Goal: Task Accomplishment & Management: Use online tool/utility

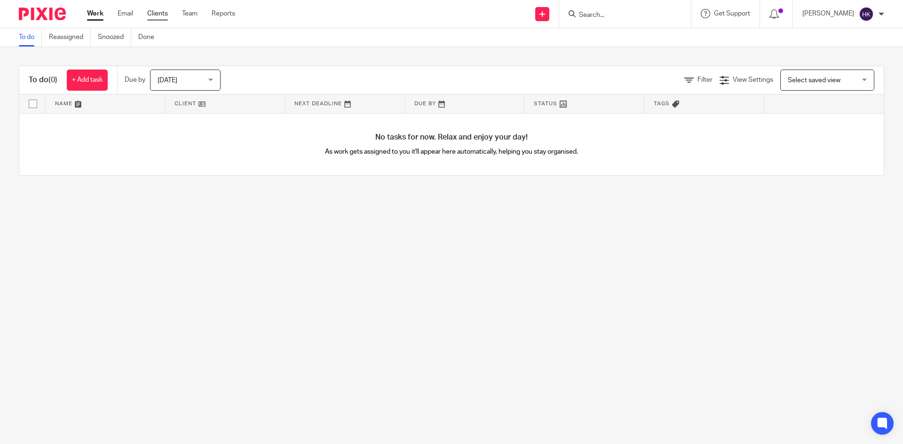
drag, startPoint x: 164, startPoint y: 13, endPoint x: 159, endPoint y: 16, distance: 5.7
click at [164, 13] on link "Clients" at bounding box center [157, 13] width 21 height 9
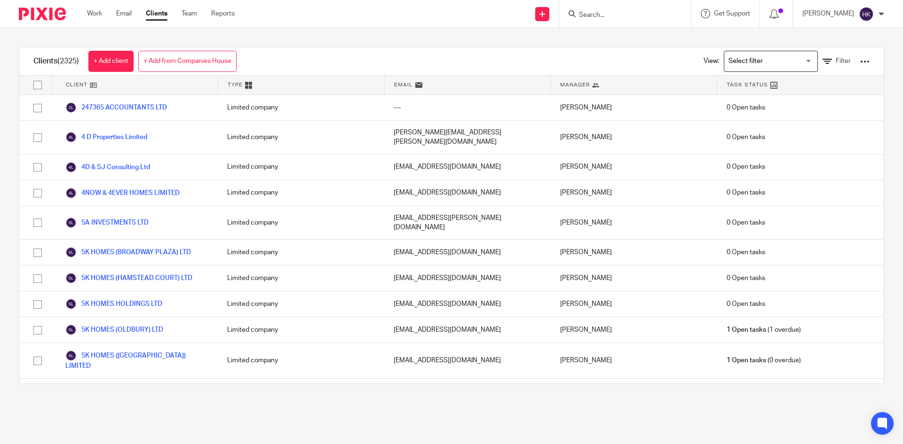
drag, startPoint x: 186, startPoint y: 16, endPoint x: 180, endPoint y: 18, distance: 6.6
click at [186, 16] on link "Team" at bounding box center [190, 13] width 16 height 9
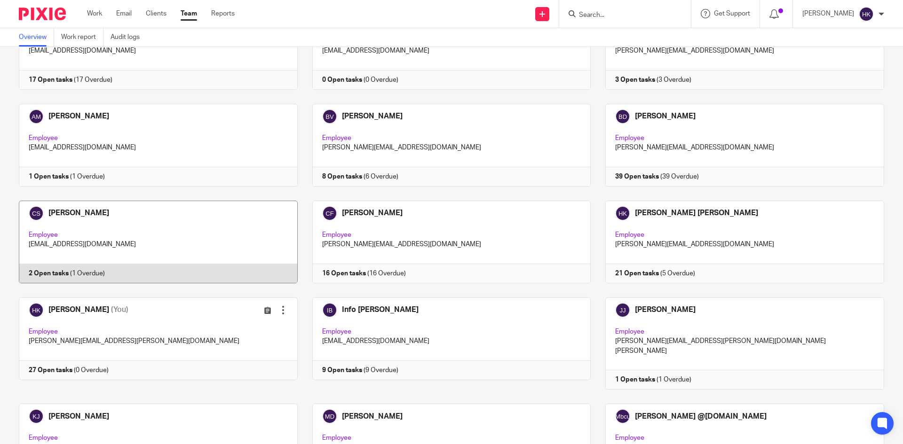
scroll to position [141, 0]
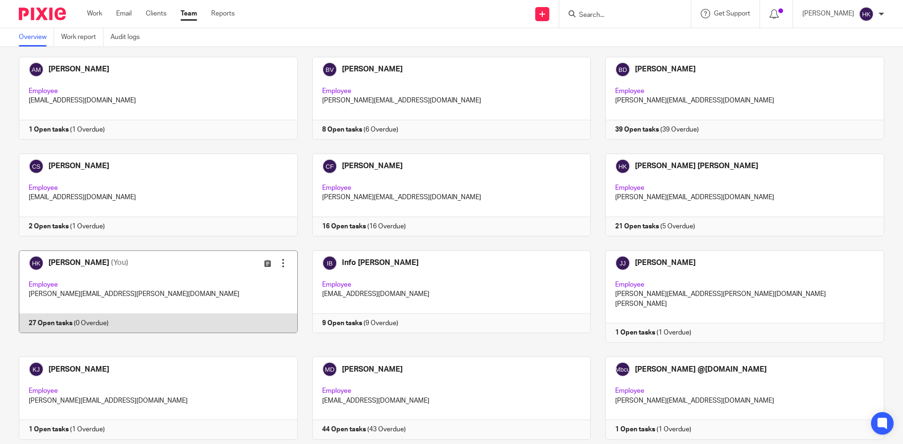
click at [70, 261] on link at bounding box center [150, 297] width 293 height 92
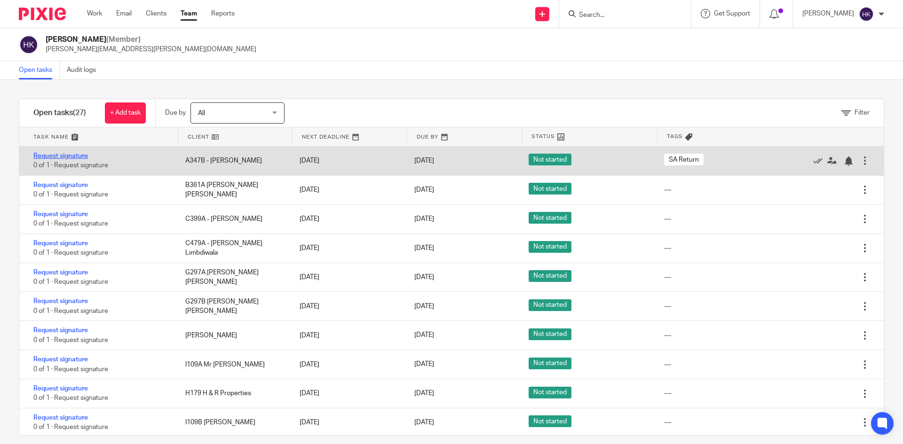
click at [64, 156] on link "Request signature" at bounding box center [60, 156] width 55 height 7
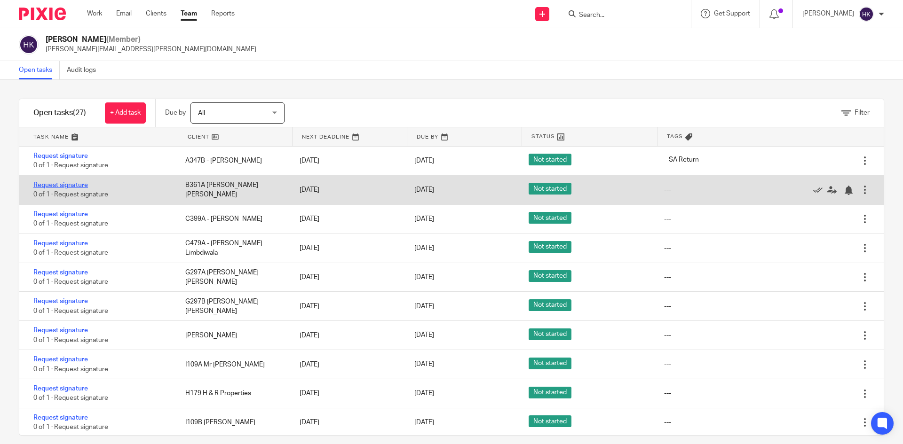
click at [64, 182] on link "Request signature" at bounding box center [60, 185] width 55 height 7
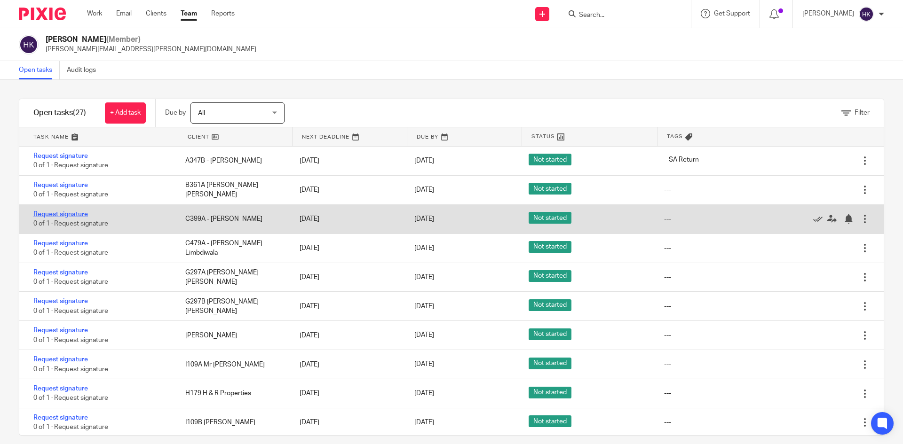
click at [69, 214] on link "Request signature" at bounding box center [60, 214] width 55 height 7
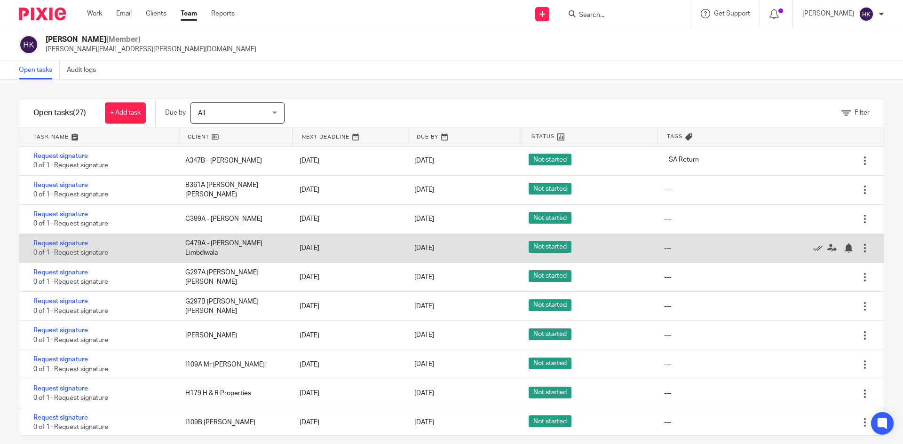
click at [73, 241] on link "Request signature" at bounding box center [60, 243] width 55 height 7
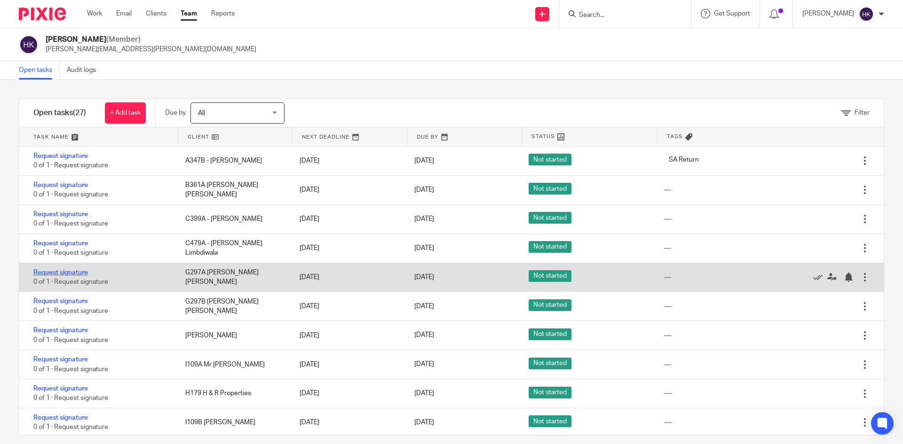
click at [75, 270] on link "Request signature" at bounding box center [60, 272] width 55 height 7
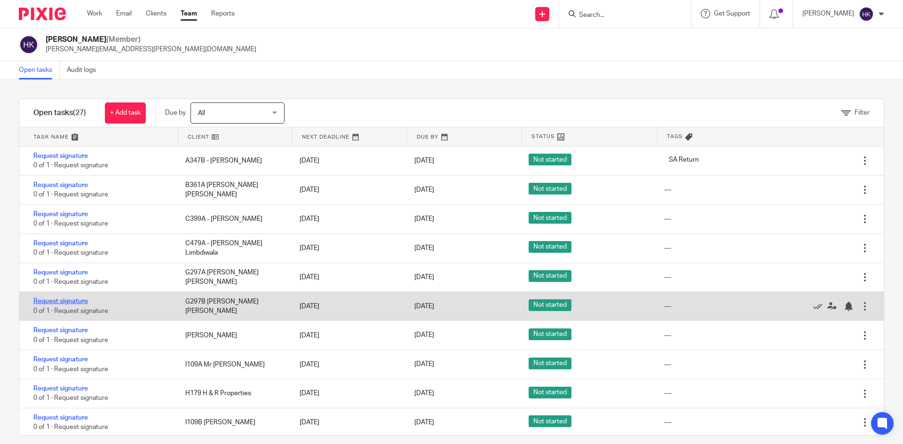
click at [76, 300] on link "Request signature" at bounding box center [60, 301] width 55 height 7
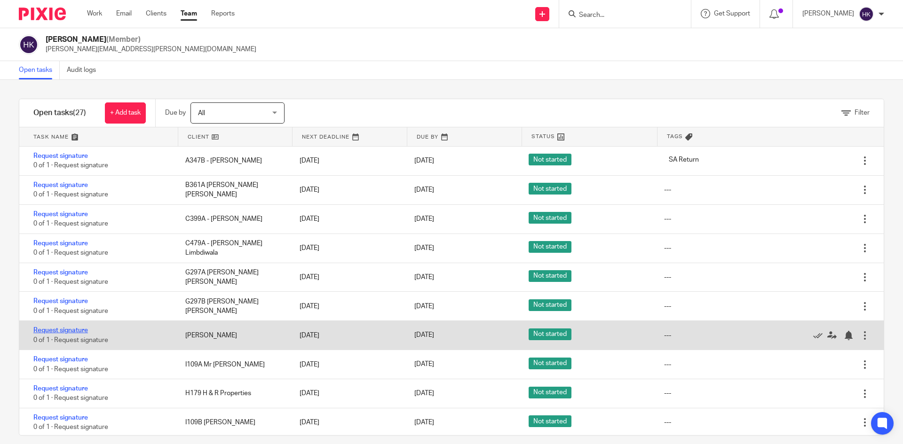
click at [74, 332] on link "Request signature" at bounding box center [60, 330] width 55 height 7
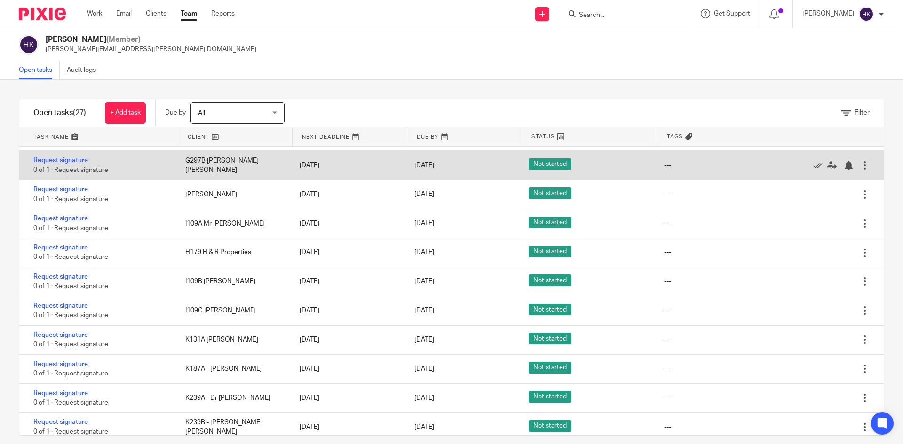
scroll to position [188, 0]
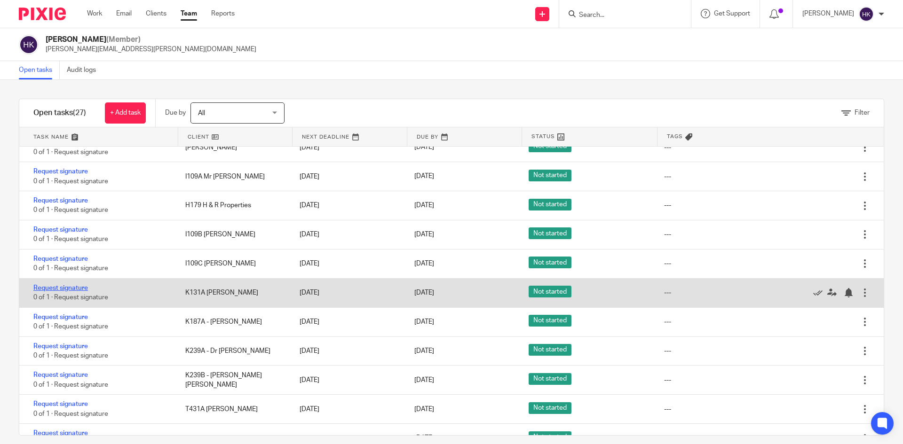
click at [57, 289] on link "Request signature" at bounding box center [60, 288] width 55 height 7
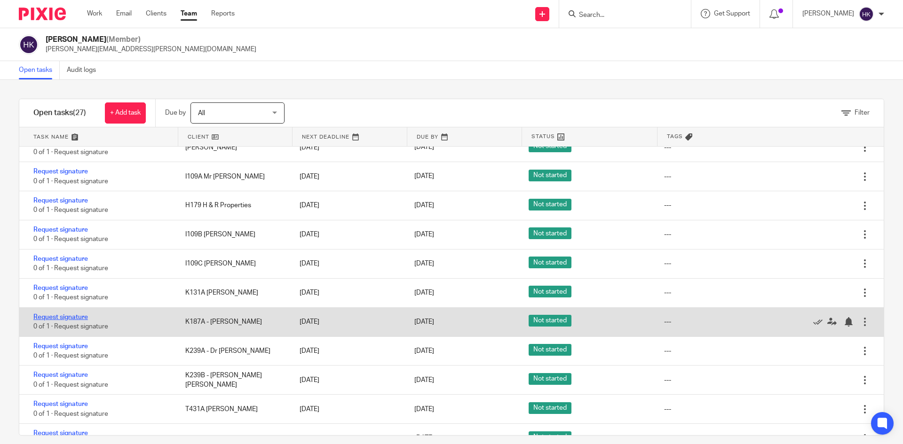
click at [64, 317] on link "Request signature" at bounding box center [60, 317] width 55 height 7
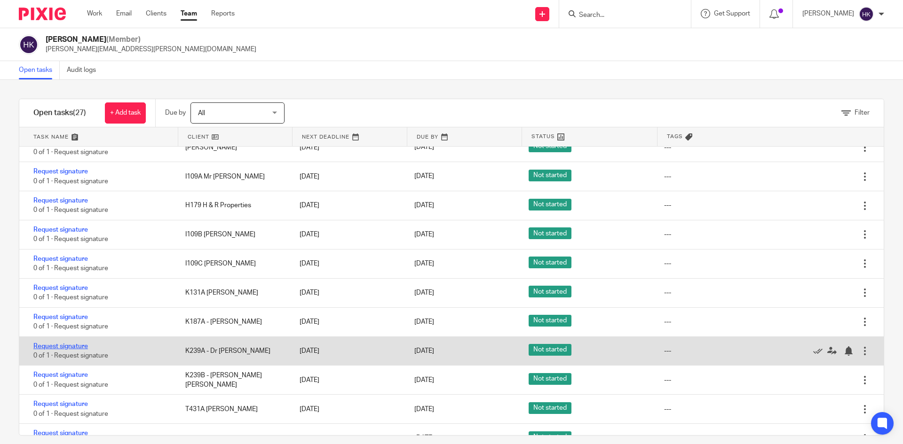
click at [64, 344] on link "Request signature" at bounding box center [60, 346] width 55 height 7
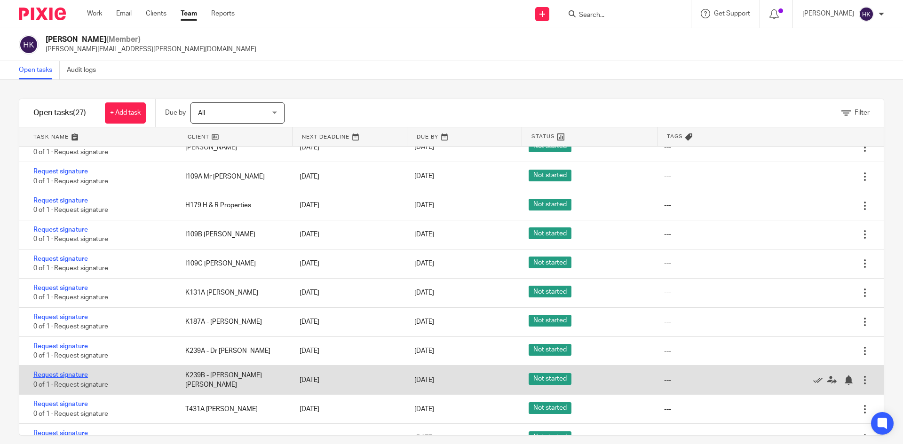
click at [72, 374] on link "Request signature" at bounding box center [60, 375] width 55 height 7
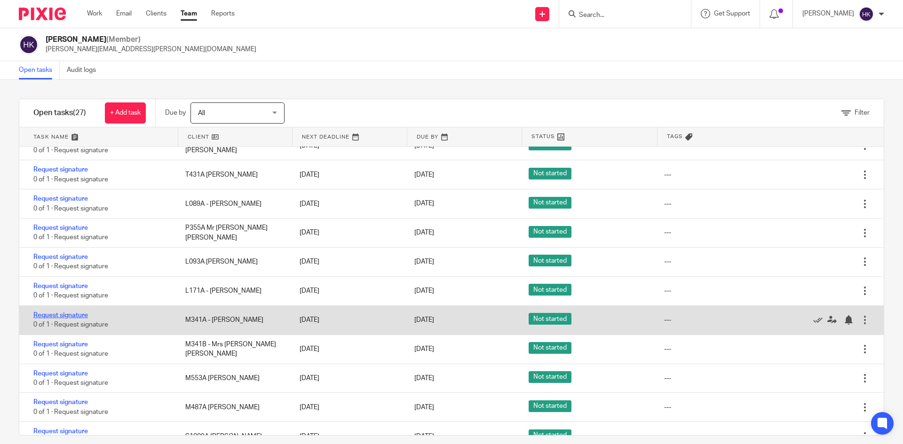
scroll to position [423, 0]
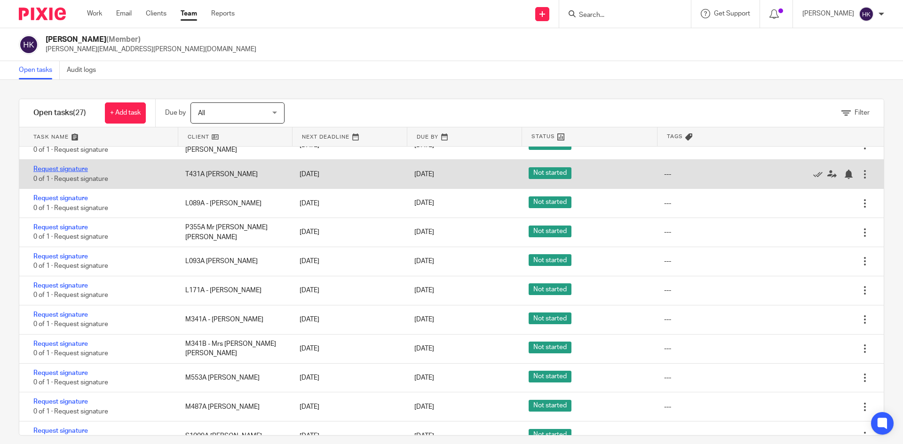
click at [68, 170] on link "Request signature" at bounding box center [60, 169] width 55 height 7
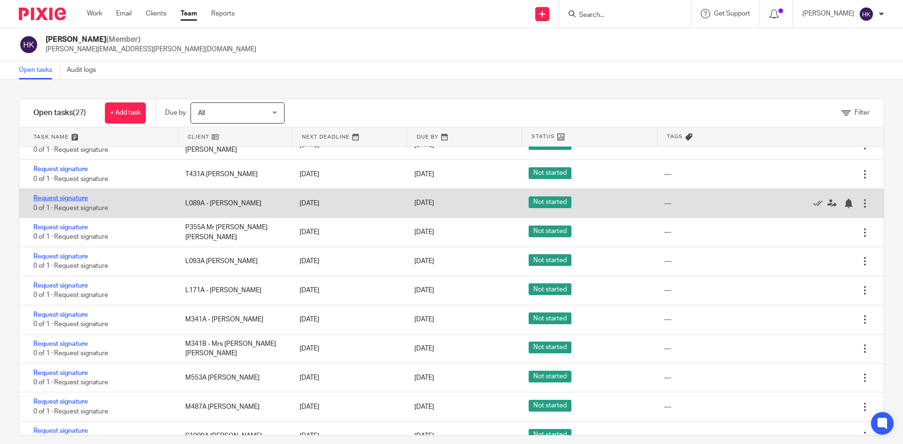
click at [71, 198] on link "Request signature" at bounding box center [60, 198] width 55 height 7
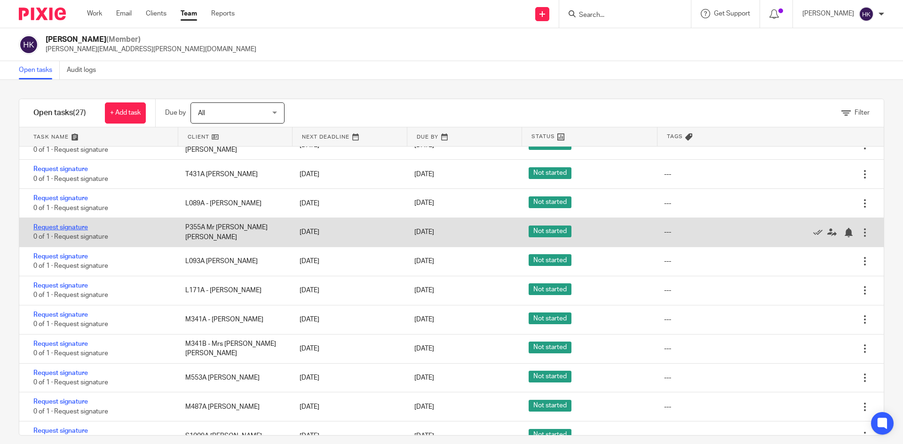
click at [68, 228] on link "Request signature" at bounding box center [60, 227] width 55 height 7
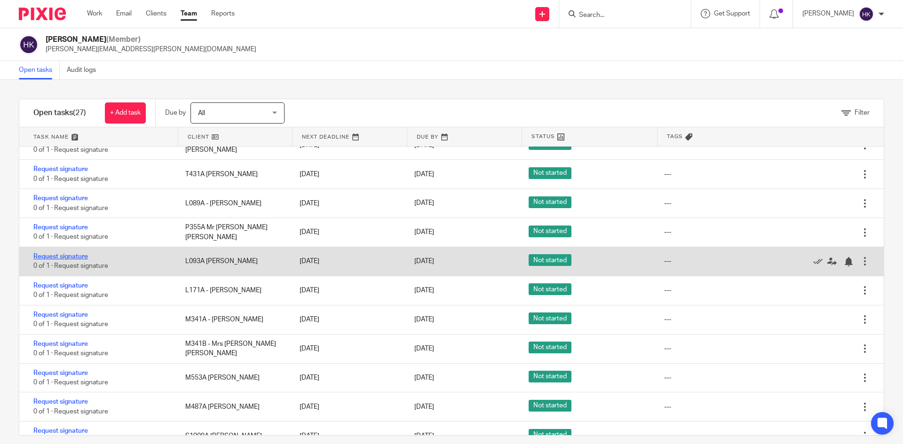
click at [66, 256] on link "Request signature" at bounding box center [60, 256] width 55 height 7
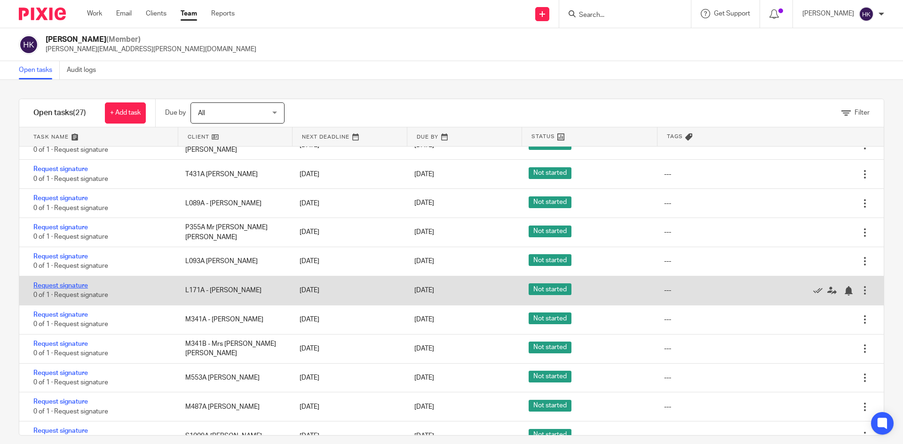
click at [68, 283] on link "Request signature" at bounding box center [60, 286] width 55 height 7
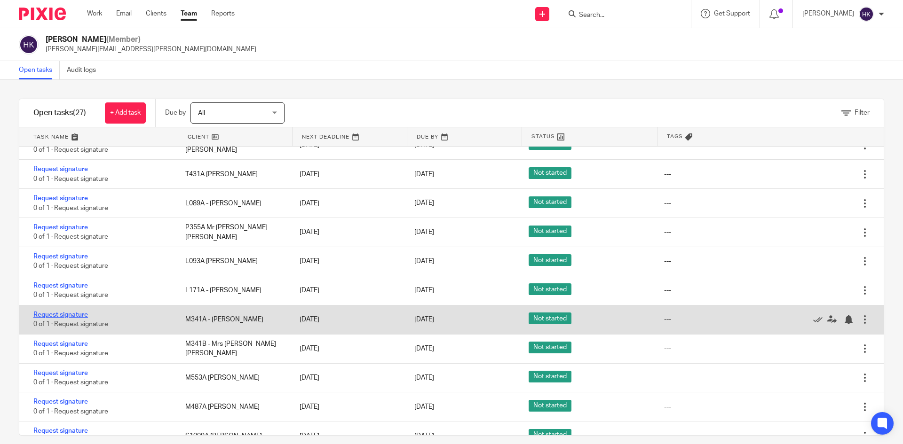
click at [70, 312] on link "Request signature" at bounding box center [60, 315] width 55 height 7
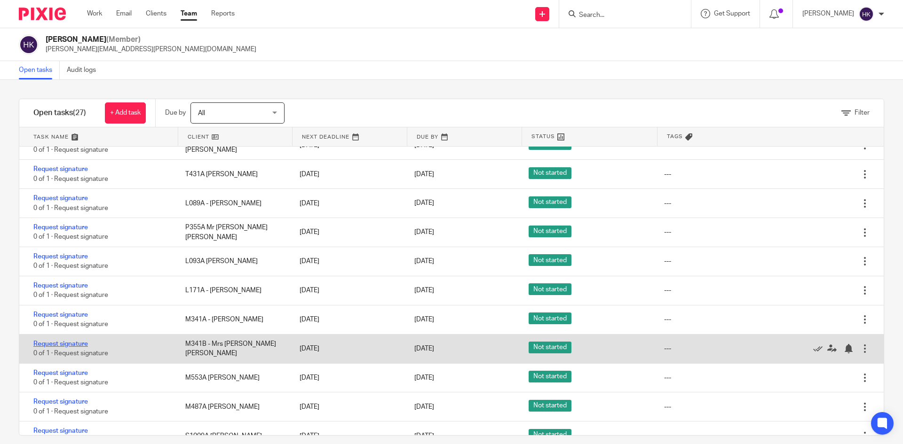
click at [71, 346] on link "Request signature" at bounding box center [60, 344] width 55 height 7
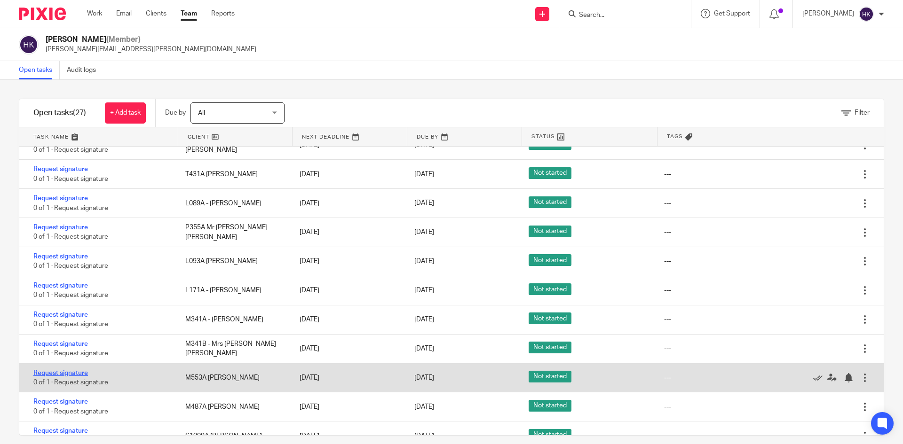
click at [70, 371] on link "Request signature" at bounding box center [60, 373] width 55 height 7
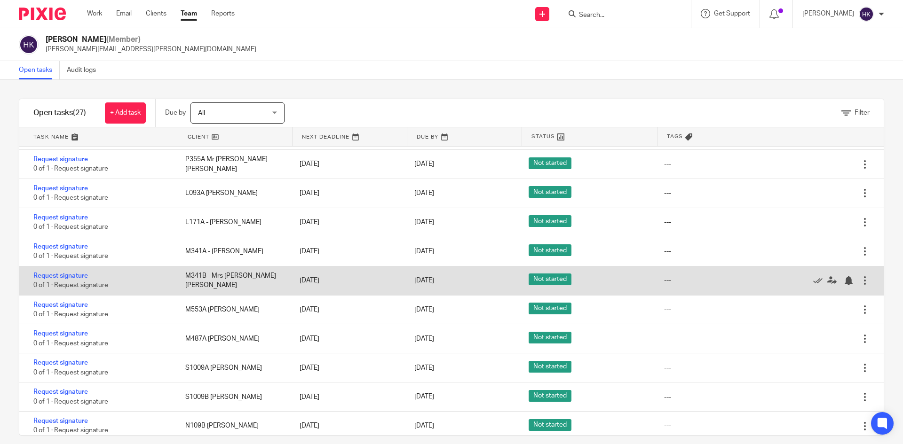
scroll to position [497, 0]
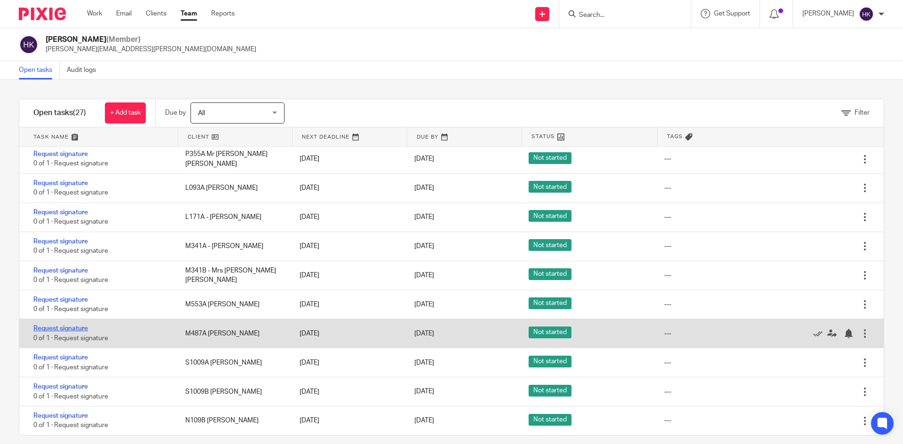
click at [54, 328] on link "Request signature" at bounding box center [60, 328] width 55 height 7
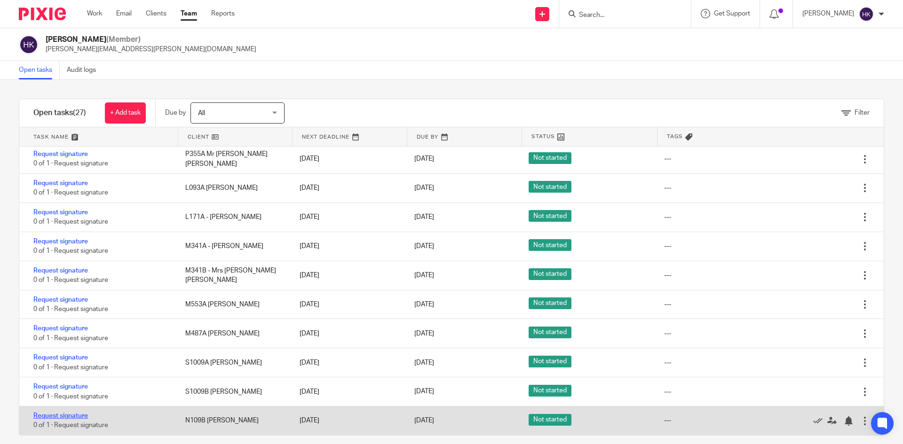
click at [64, 416] on link "Request signature" at bounding box center [60, 416] width 55 height 7
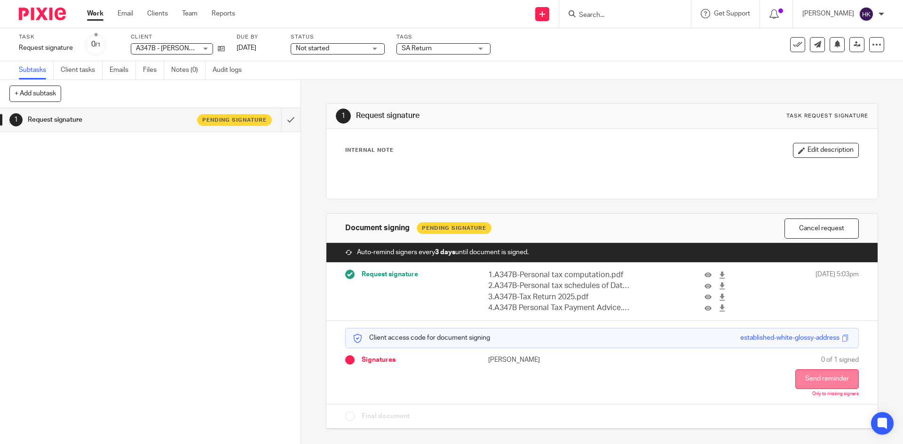
click at [795, 380] on button "Send reminder" at bounding box center [826, 380] width 63 height 20
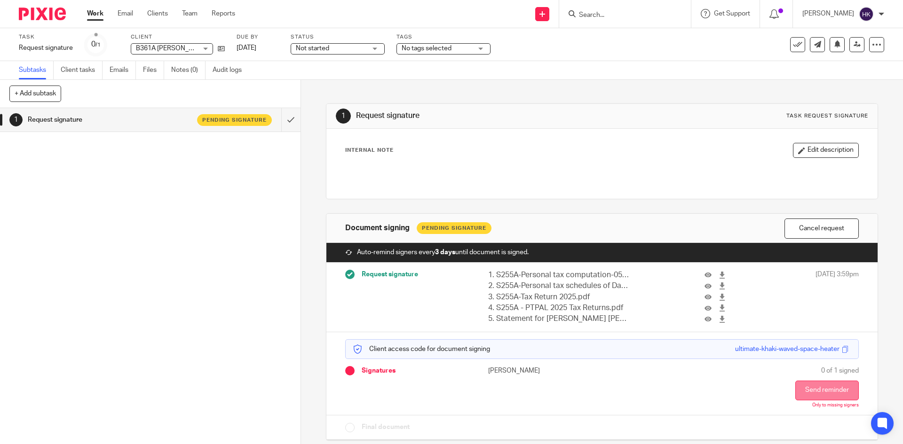
click at [821, 397] on button "Send reminder" at bounding box center [826, 391] width 63 height 20
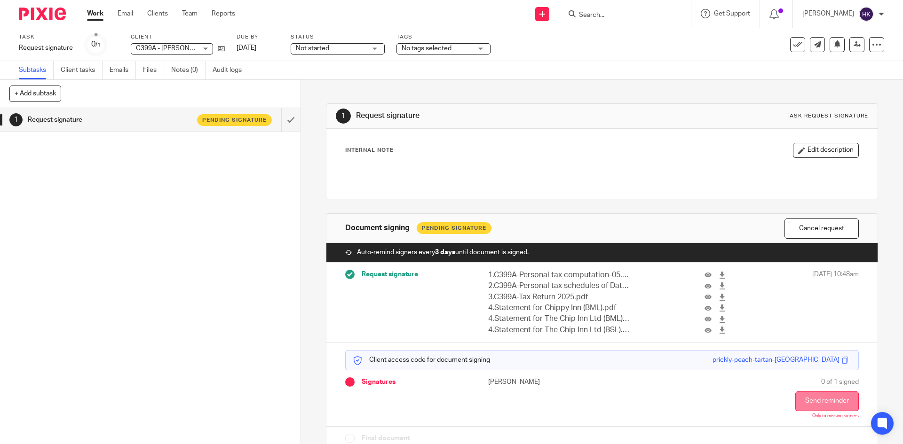
click at [819, 404] on button "Send reminder" at bounding box center [826, 402] width 63 height 20
drag, startPoint x: 809, startPoint y: 406, endPoint x: 780, endPoint y: 389, distance: 33.7
click at [809, 406] on button "Send reminder" at bounding box center [826, 402] width 63 height 20
click at [795, 403] on button "Send reminder" at bounding box center [826, 402] width 63 height 20
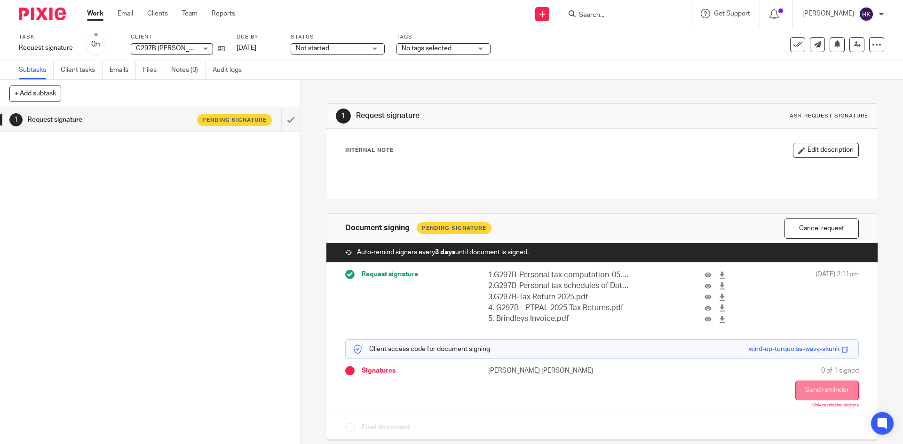
click at [795, 392] on button "Send reminder" at bounding box center [826, 391] width 63 height 20
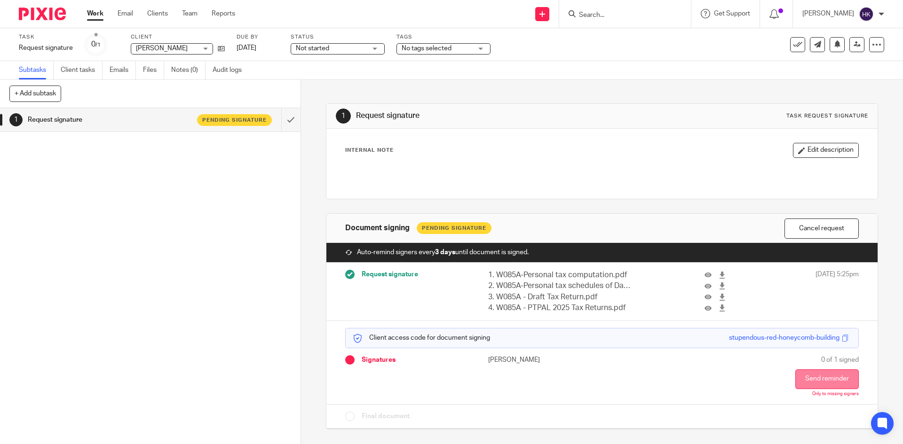
click at [797, 379] on button "Send reminder" at bounding box center [826, 380] width 63 height 20
click at [808, 388] on button "Send reminder" at bounding box center [826, 380] width 63 height 20
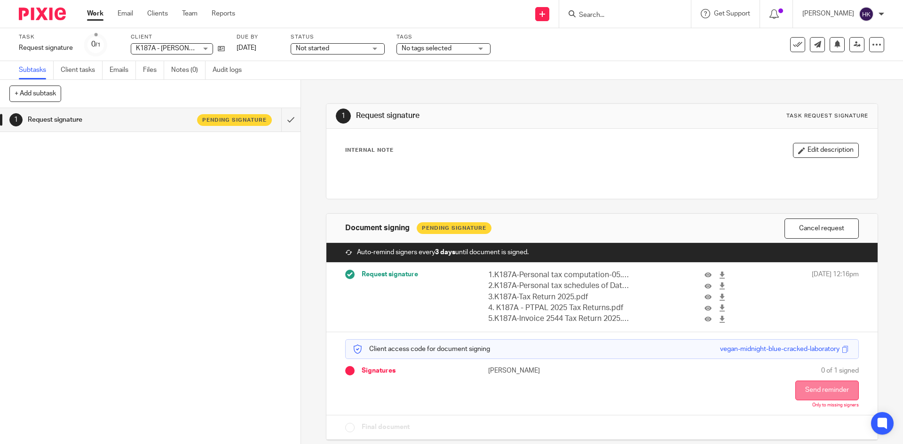
click at [808, 393] on button "Send reminder" at bounding box center [826, 391] width 63 height 20
click at [802, 393] on button "Send reminder" at bounding box center [826, 391] width 63 height 20
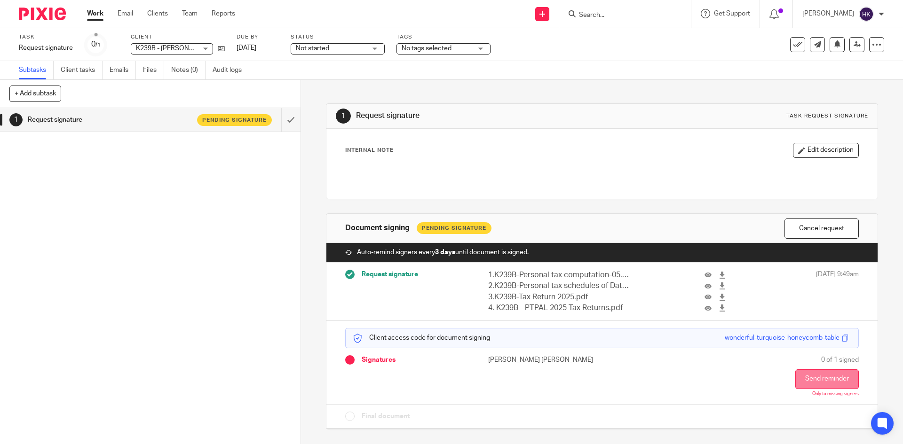
click at [795, 381] on button "Send reminder" at bounding box center [826, 380] width 63 height 20
click at [821, 379] on button "Send reminder" at bounding box center [826, 380] width 63 height 20
click at [801, 388] on button "Send reminder" at bounding box center [826, 380] width 63 height 20
click at [805, 386] on button "Send reminder" at bounding box center [826, 380] width 63 height 20
click at [795, 379] on button "Send reminder" at bounding box center [826, 380] width 63 height 20
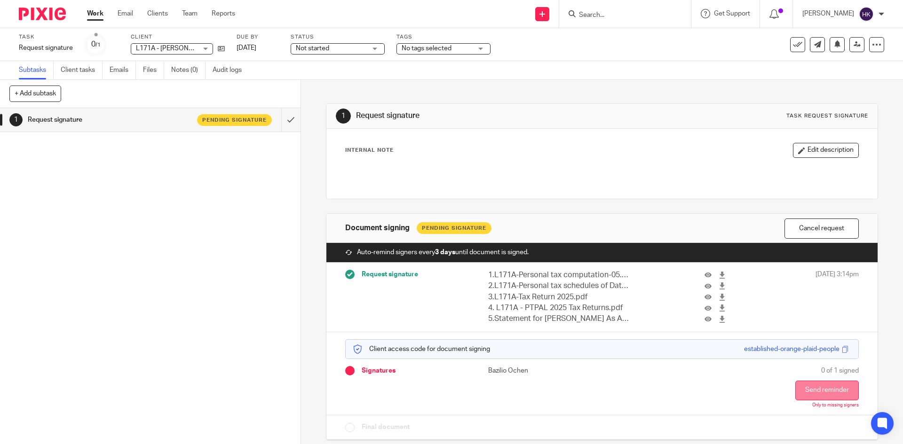
click at [799, 392] on button "Send reminder" at bounding box center [826, 391] width 63 height 20
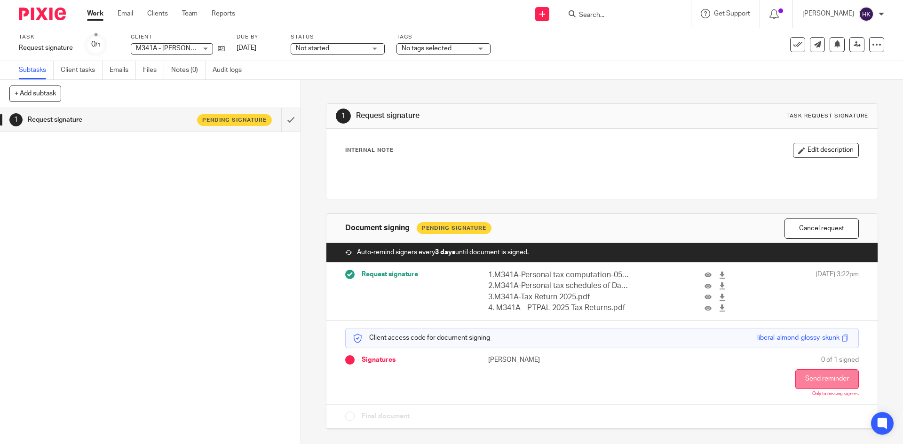
click at [807, 380] on button "Send reminder" at bounding box center [826, 380] width 63 height 20
click at [806, 383] on button "Send reminder" at bounding box center [826, 380] width 63 height 20
click at [808, 376] on button "Send reminder" at bounding box center [826, 380] width 63 height 20
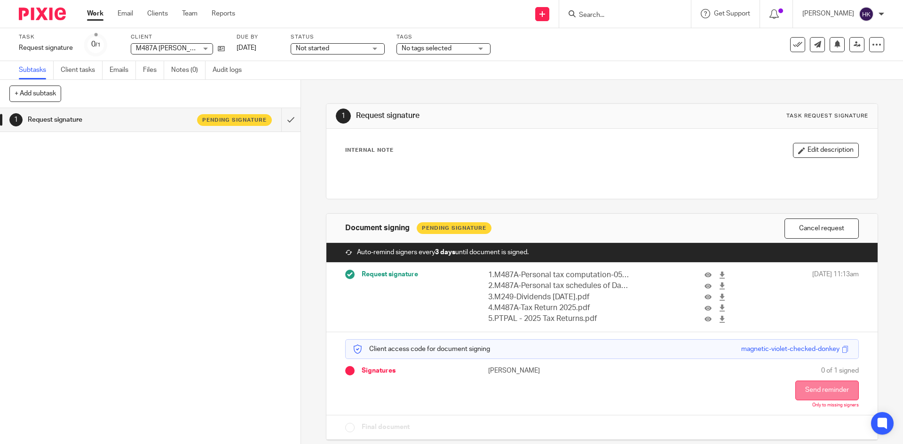
click at [825, 395] on button "Send reminder" at bounding box center [826, 391] width 63 height 20
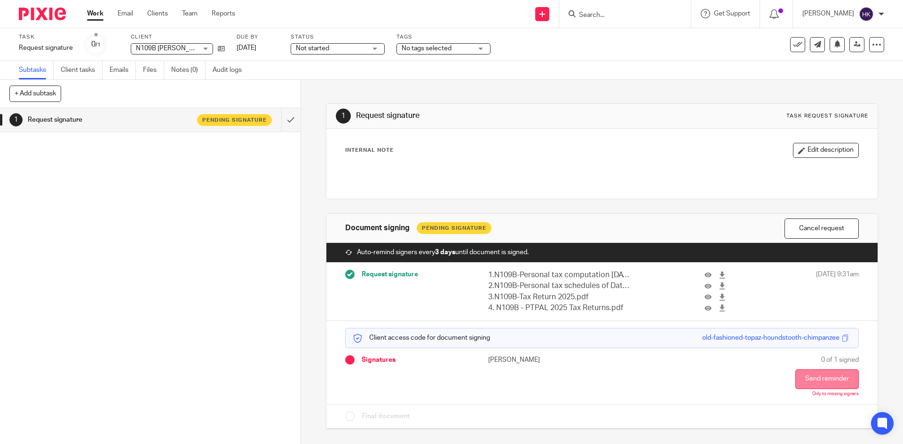
click at [801, 379] on button "Send reminder" at bounding box center [826, 380] width 63 height 20
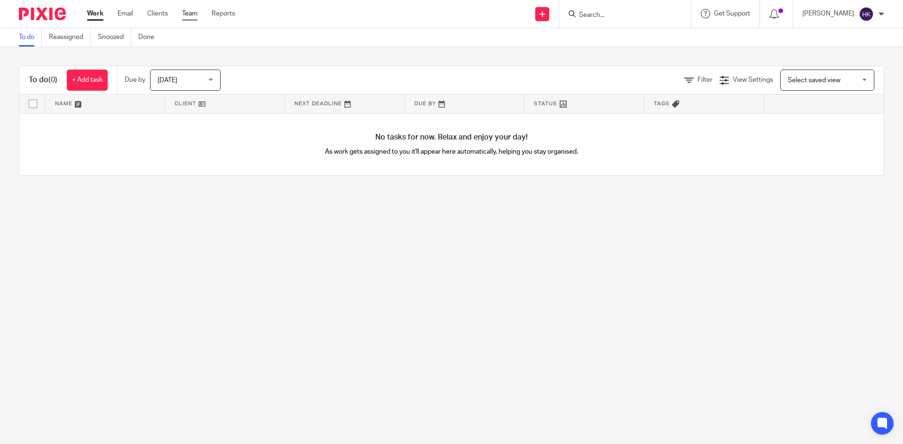
click at [196, 15] on link "Team" at bounding box center [190, 13] width 16 height 9
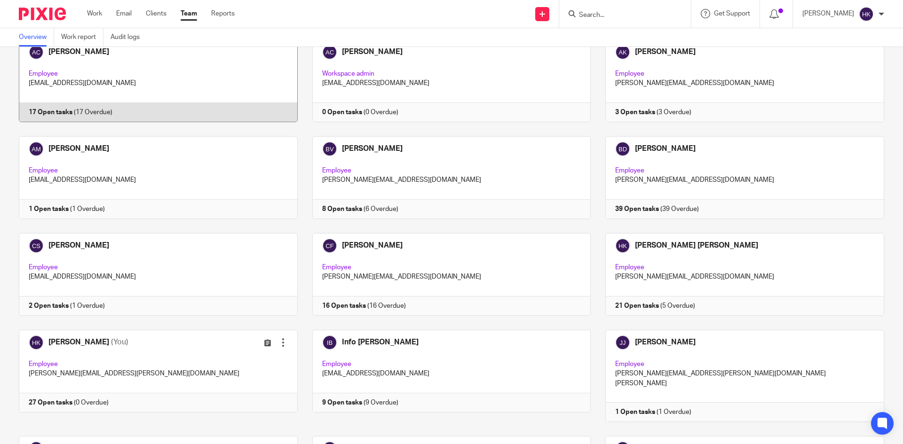
scroll to position [188, 0]
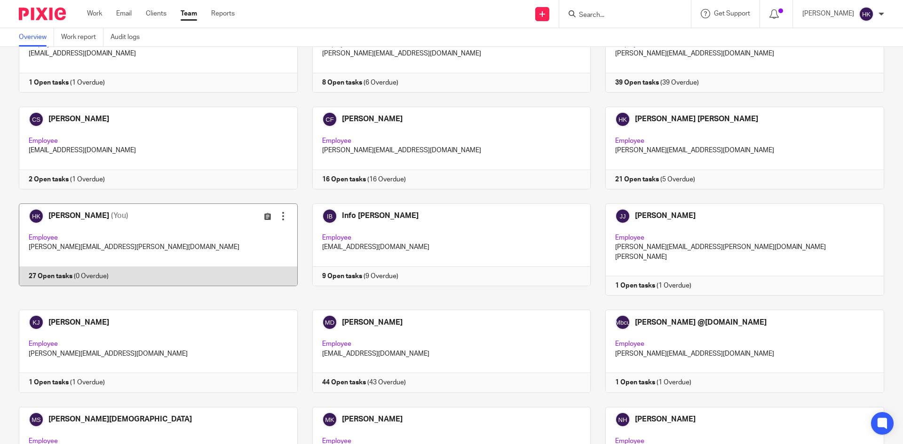
click at [52, 213] on link at bounding box center [150, 250] width 293 height 92
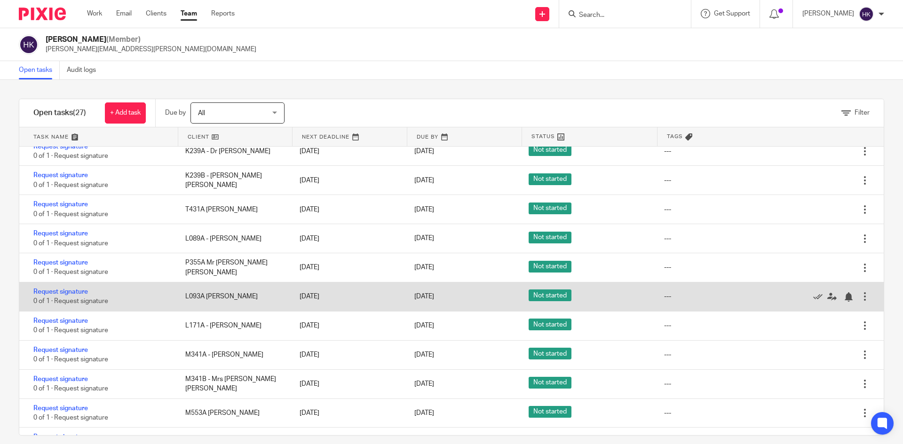
scroll to position [497, 0]
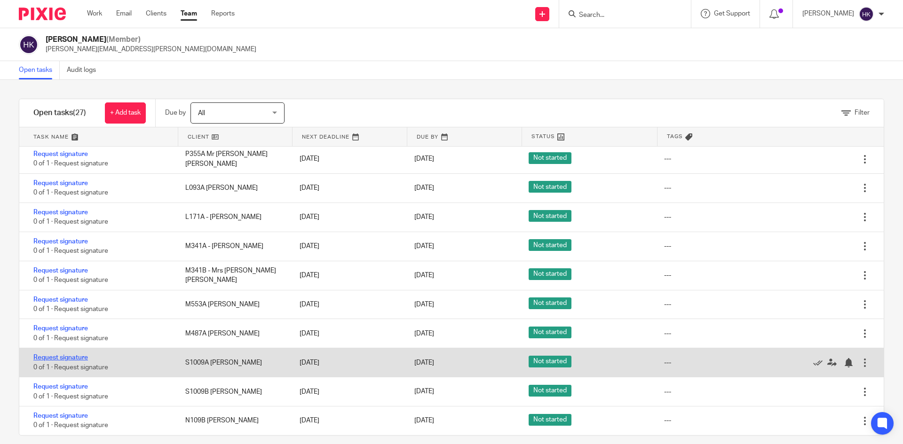
click at [69, 357] on link "Request signature" at bounding box center [60, 358] width 55 height 7
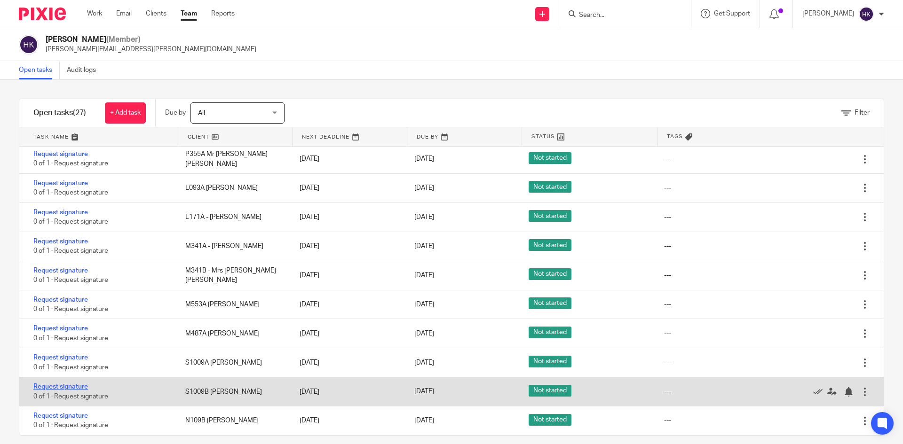
click at [65, 387] on link "Request signature" at bounding box center [60, 387] width 55 height 7
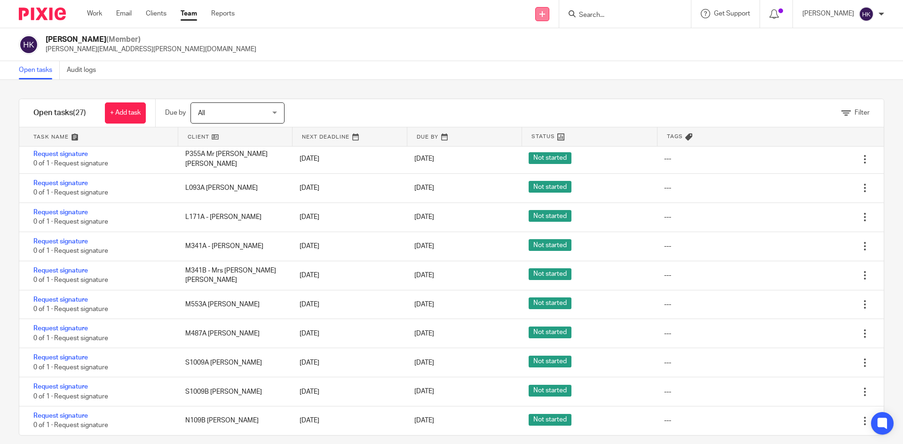
click at [549, 16] on link at bounding box center [542, 14] width 14 height 14
drag, startPoint x: 542, startPoint y: 86, endPoint x: 535, endPoint y: 81, distance: 8.5
click at [542, 86] on link "Request signature" at bounding box center [552, 86] width 66 height 14
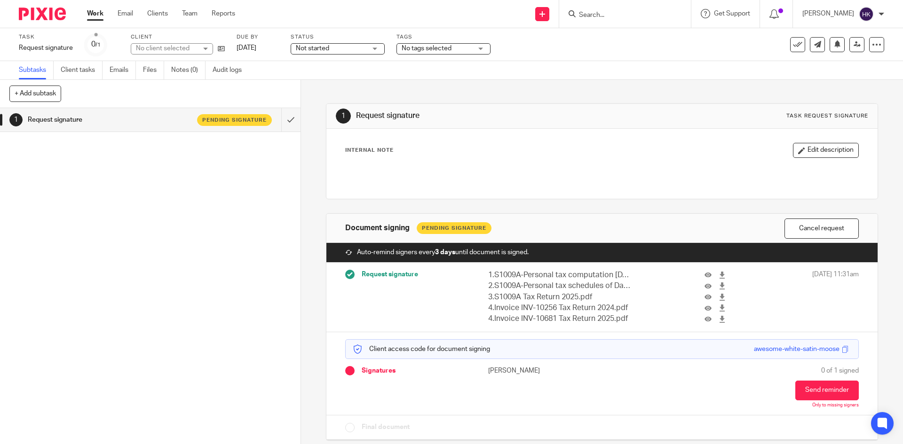
drag, startPoint x: 806, startPoint y: 231, endPoint x: 687, endPoint y: 230, distance: 119.0
click at [805, 231] on button "Cancel request" at bounding box center [821, 229] width 74 height 20
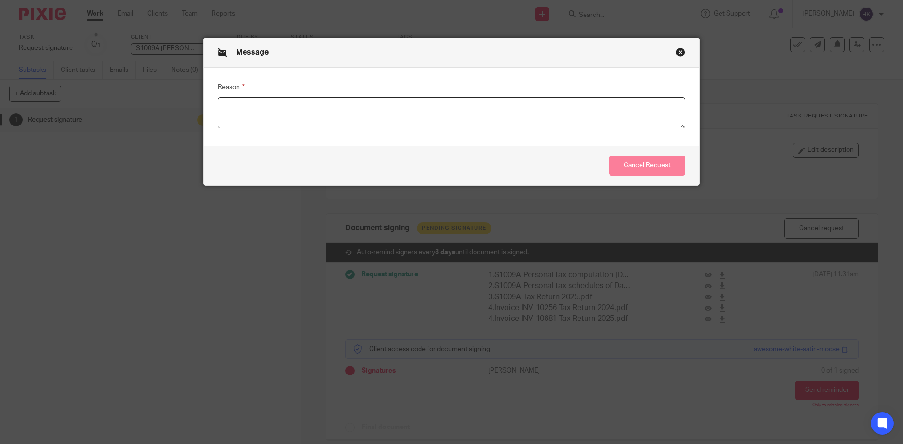
click at [254, 108] on textarea "Reason" at bounding box center [451, 112] width 467 height 31
type textarea "uploaded new returns"
click at [663, 169] on button "Cancel Request" at bounding box center [647, 166] width 76 height 20
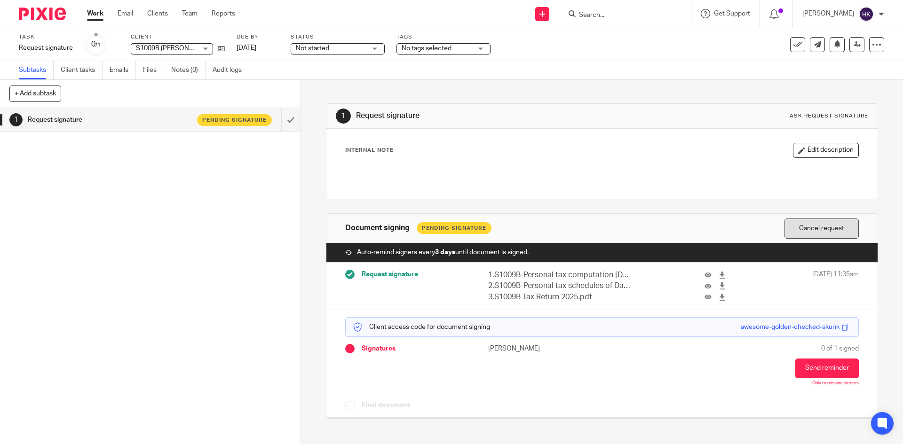
click at [799, 225] on button "Cancel request" at bounding box center [821, 229] width 74 height 20
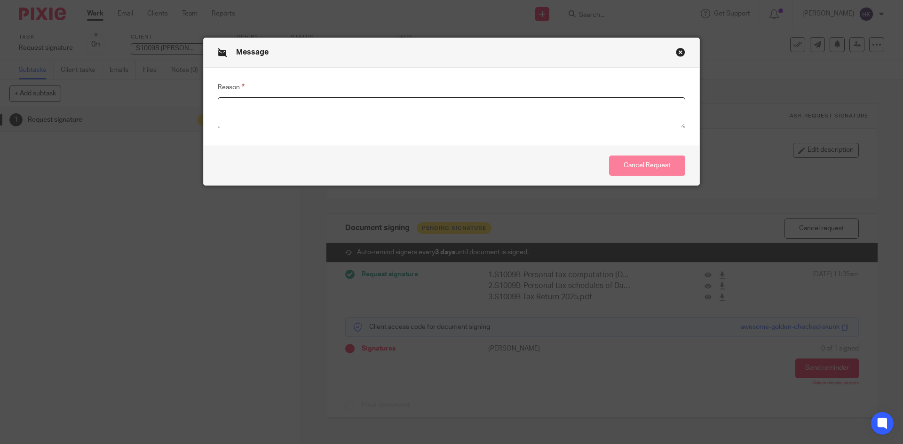
click at [236, 105] on textarea "Reason" at bounding box center [451, 112] width 467 height 31
type textarea "uploaded new returns."
click at [633, 163] on button "Cancel Request" at bounding box center [647, 166] width 76 height 20
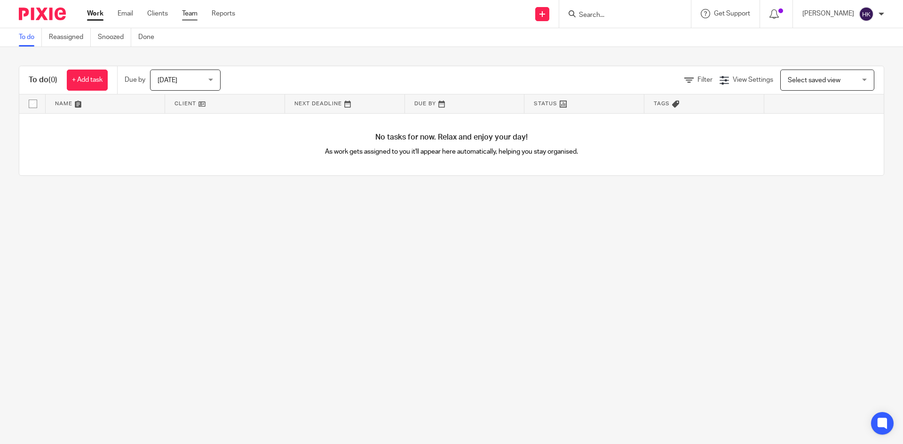
click at [188, 14] on link "Team" at bounding box center [190, 13] width 16 height 9
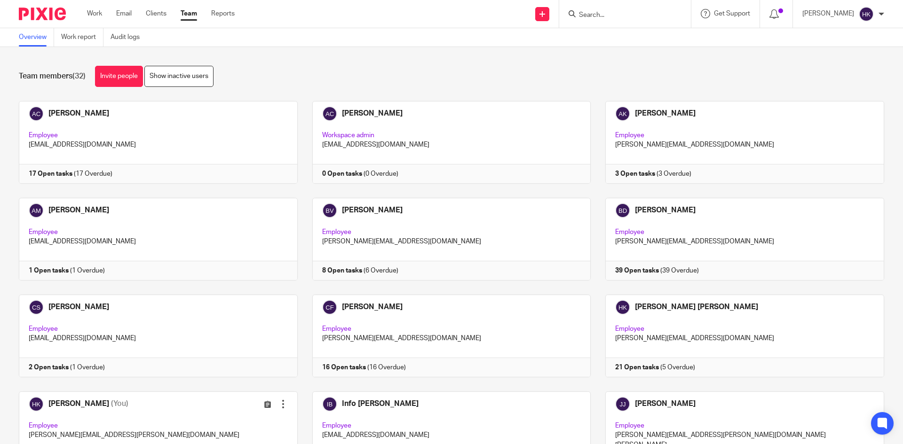
click at [592, 14] on input "Search" at bounding box center [620, 15] width 85 height 8
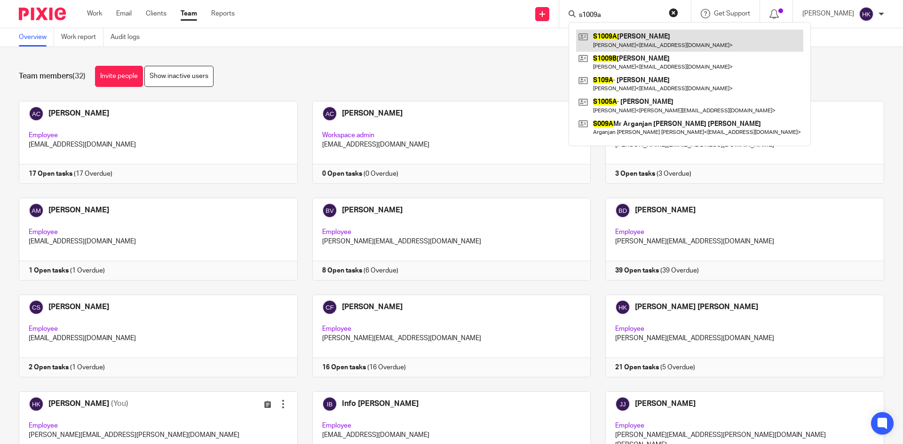
type input "s1009a"
click at [635, 46] on link at bounding box center [689, 41] width 227 height 22
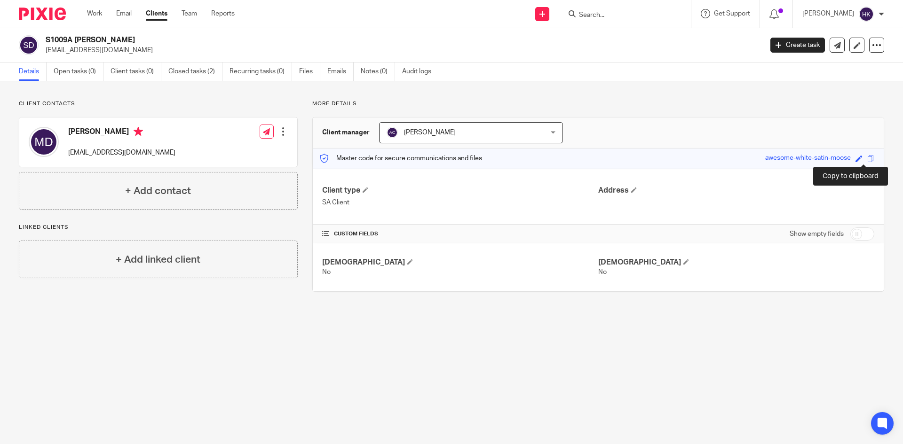
drag, startPoint x: 865, startPoint y: 157, endPoint x: 871, endPoint y: 161, distance: 7.8
click at [867, 157] on span at bounding box center [870, 158] width 7 height 7
click at [609, 14] on input "Search" at bounding box center [620, 15] width 85 height 8
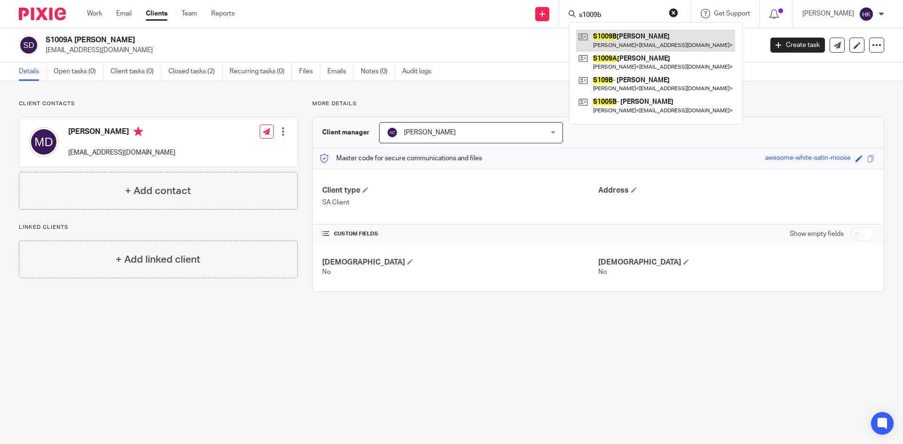
type input "s1009b"
click at [631, 43] on link at bounding box center [655, 41] width 159 height 22
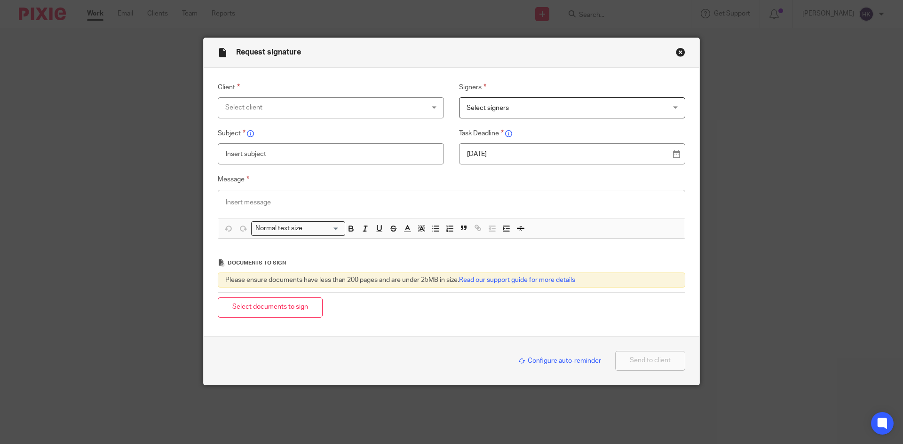
click at [251, 106] on div "Select client" at bounding box center [312, 108] width 175 height 20
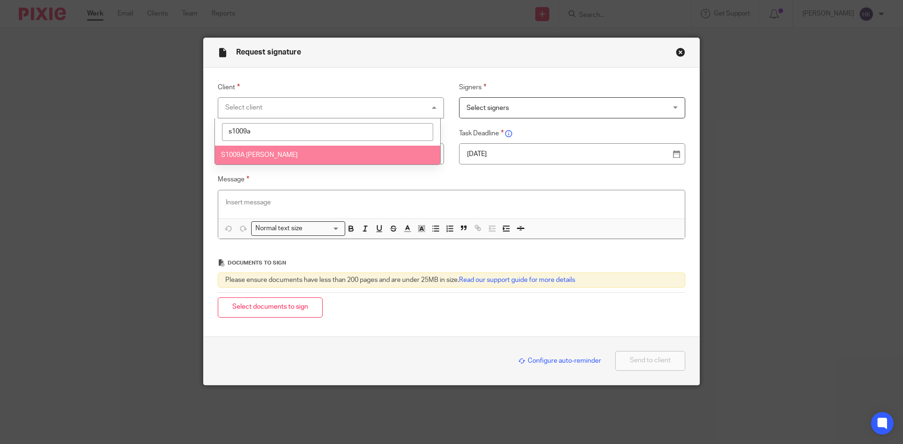
type input "s1009a"
click at [291, 156] on span "S1009A Ms Mandip Kaur Dulay" at bounding box center [259, 155] width 77 height 7
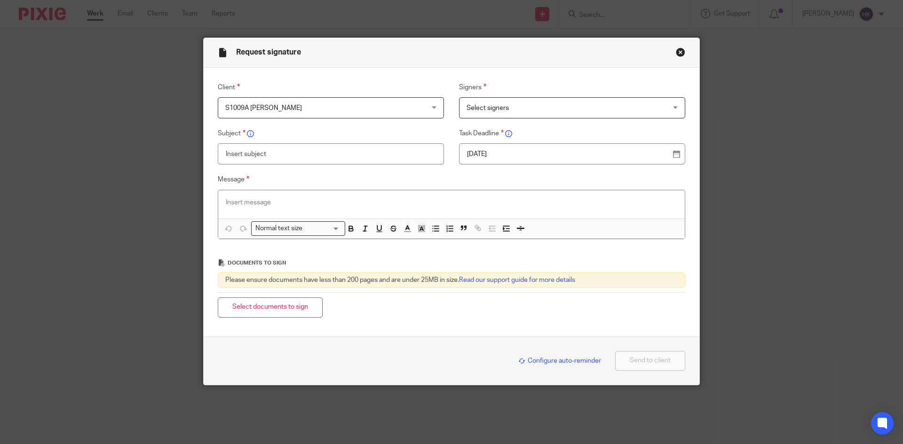
click at [531, 105] on span "Select signers" at bounding box center [554, 108] width 175 height 20
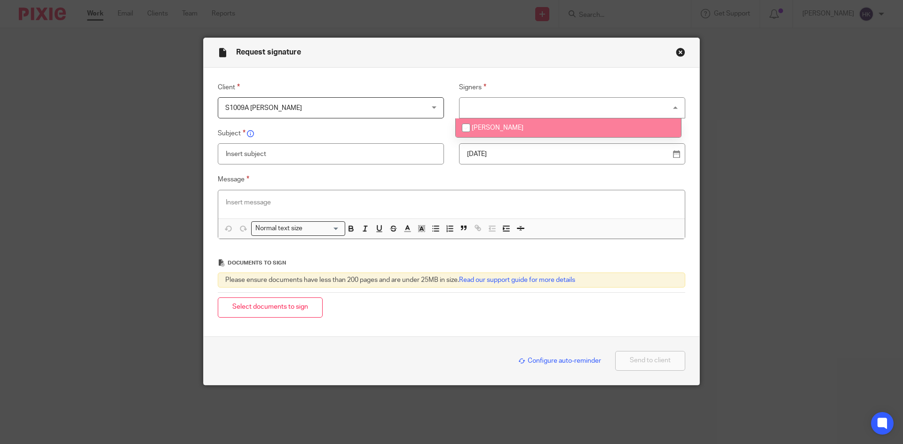
click at [530, 127] on li "Mandip Kaur Dulay" at bounding box center [568, 128] width 225 height 19
checkbox input "true"
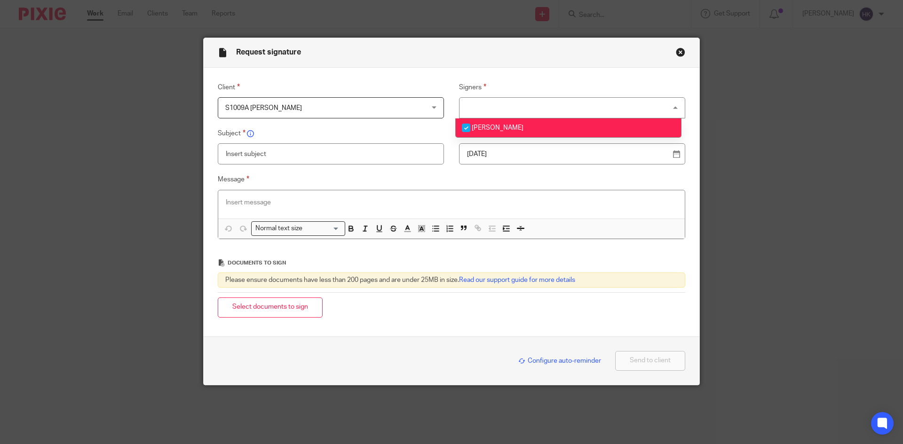
click at [505, 152] on p "23 Sep 2025" at bounding box center [568, 154] width 203 height 9
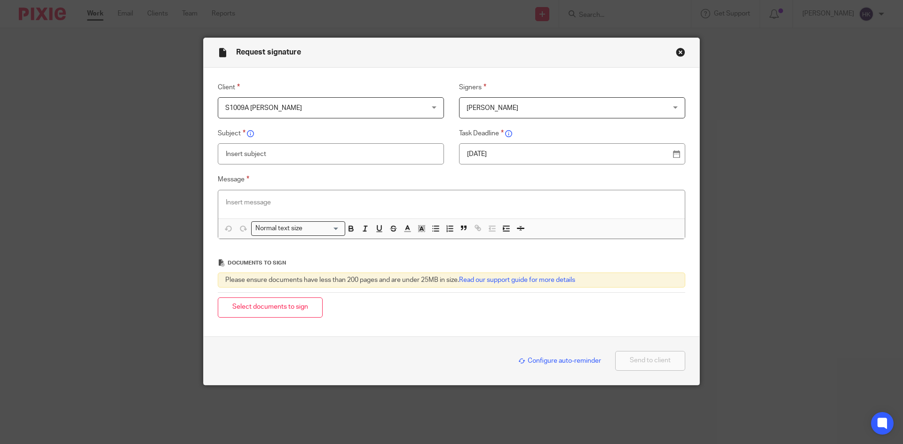
click at [241, 158] on input "text" at bounding box center [331, 153] width 226 height 21
type input "S1009A - Personal Tax Return Pack"
paste div
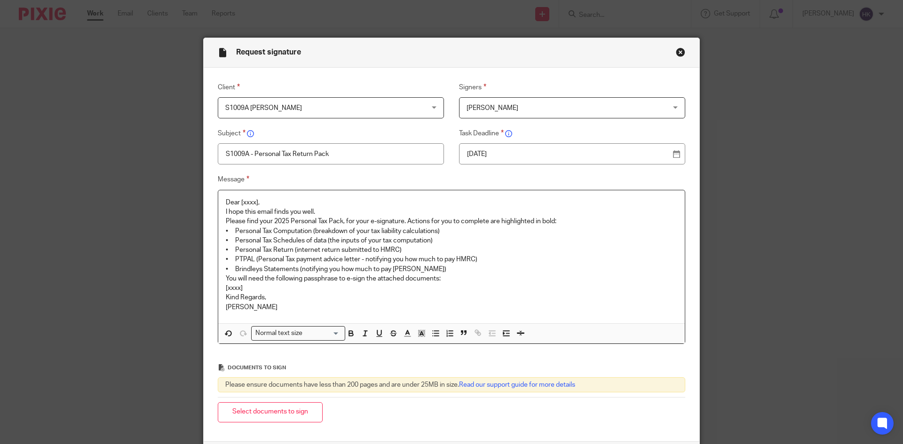
click at [267, 200] on p "Dear [xxxx]," at bounding box center [451, 202] width 451 height 9
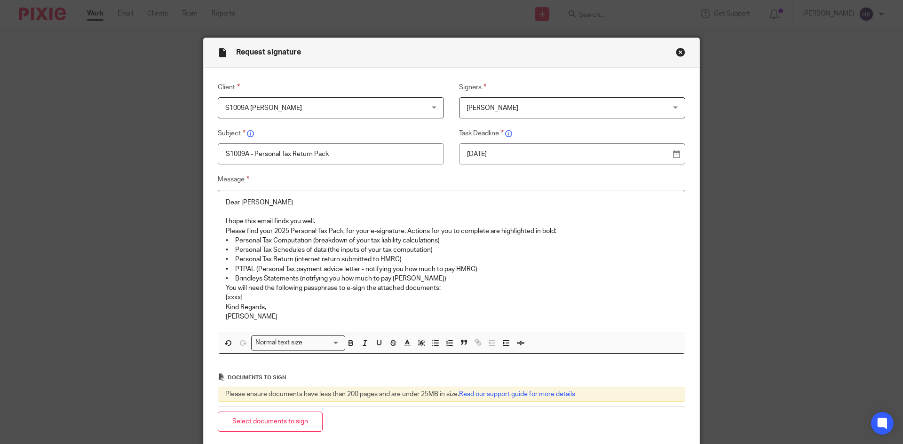
click at [329, 217] on p "I hope this email finds you well." at bounding box center [451, 221] width 451 height 9
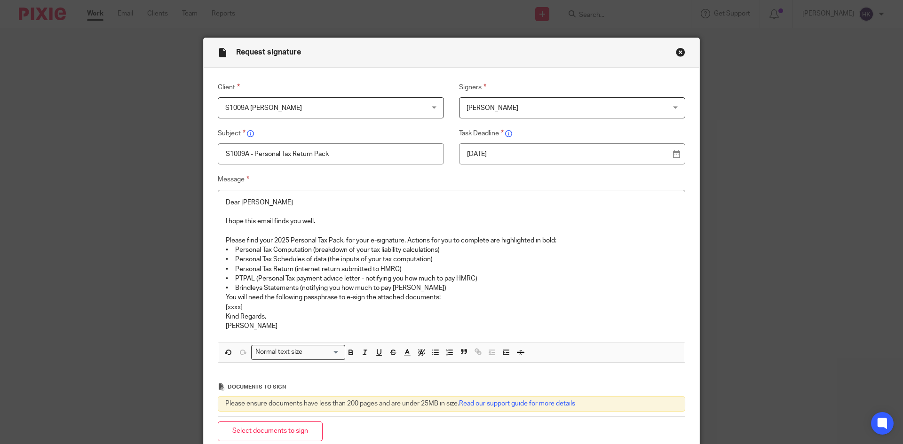
click at [562, 241] on p "Please find your 2025 Personal Tax Pack, for your e-signature. Actions for you …" at bounding box center [451, 240] width 451 height 9
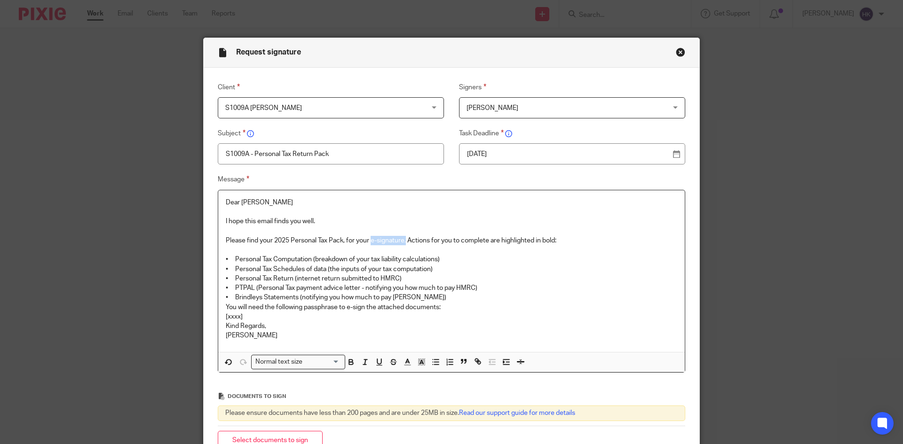
drag, startPoint x: 370, startPoint y: 241, endPoint x: 403, endPoint y: 245, distance: 33.6
click at [403, 245] on p "Please find your 2025 Personal Tax Pack, for your e-signature. Actions for you …" at bounding box center [451, 240] width 451 height 9
drag, startPoint x: 364, startPoint y: 287, endPoint x: 479, endPoint y: 291, distance: 114.8
click at [479, 291] on p "• PTPAL (Personal Tax payment advice letter - notifying you how much to pay HMR…" at bounding box center [451, 288] width 451 height 9
drag, startPoint x: 296, startPoint y: 297, endPoint x: 423, endPoint y: 300, distance: 126.5
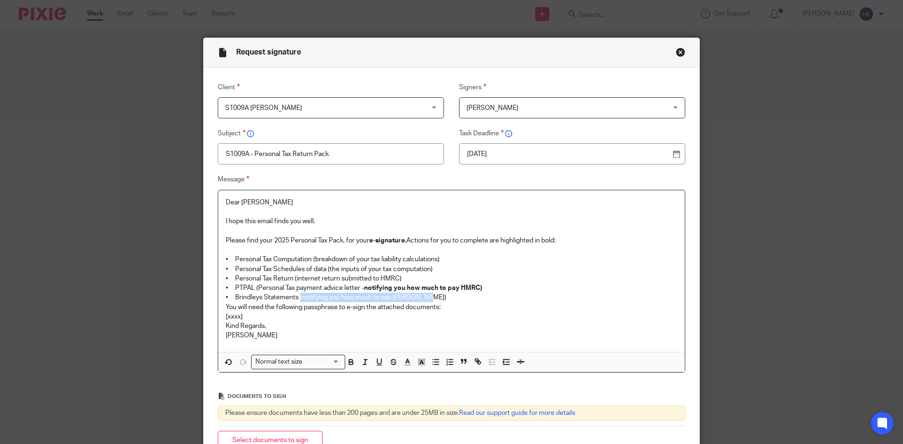
click at [423, 300] on p "• Brindleys Statements (notifying you how much to pay Brindleys)" at bounding box center [451, 297] width 451 height 9
click at [435, 301] on p "• Brindleys Statements (notifying you how much to pay Brindleys)" at bounding box center [451, 297] width 451 height 9
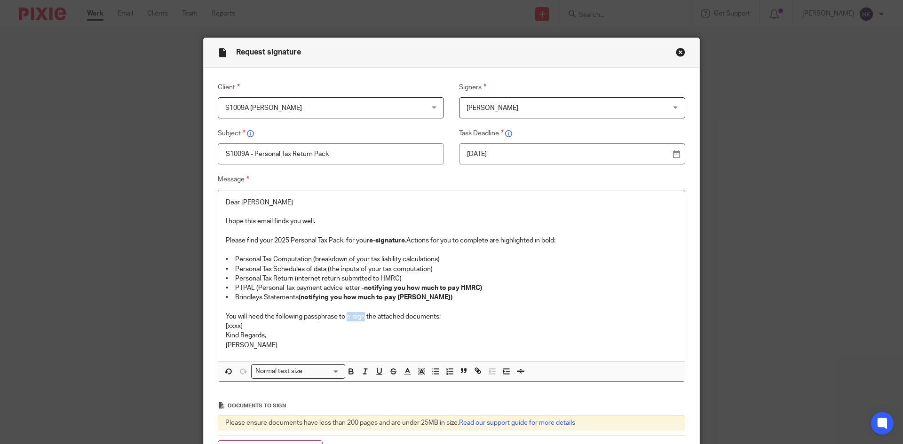
drag, startPoint x: 344, startPoint y: 316, endPoint x: 363, endPoint y: 319, distance: 18.5
click at [363, 319] on p "You will need the following passphrase to e-sign the attached documents:" at bounding box center [451, 316] width 451 height 9
click at [446, 320] on p "You will need the following passphrase to e-sign the attached documents:" at bounding box center [451, 316] width 451 height 9
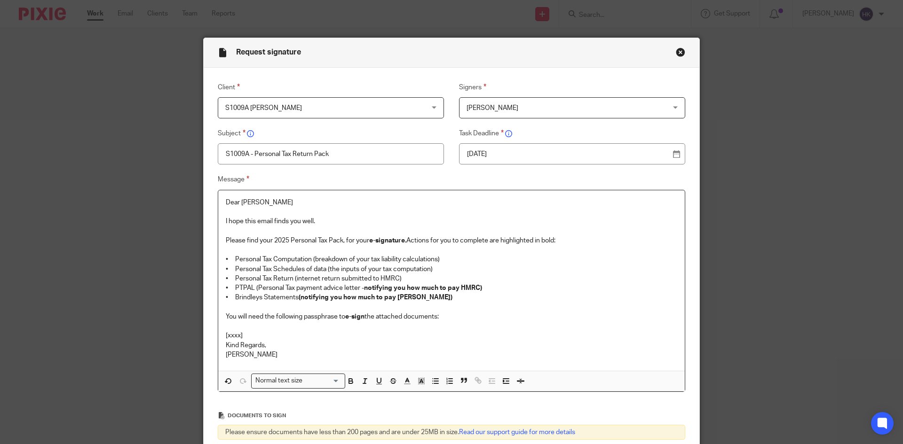
click at [256, 336] on p "[xxxx]" at bounding box center [451, 335] width 451 height 9
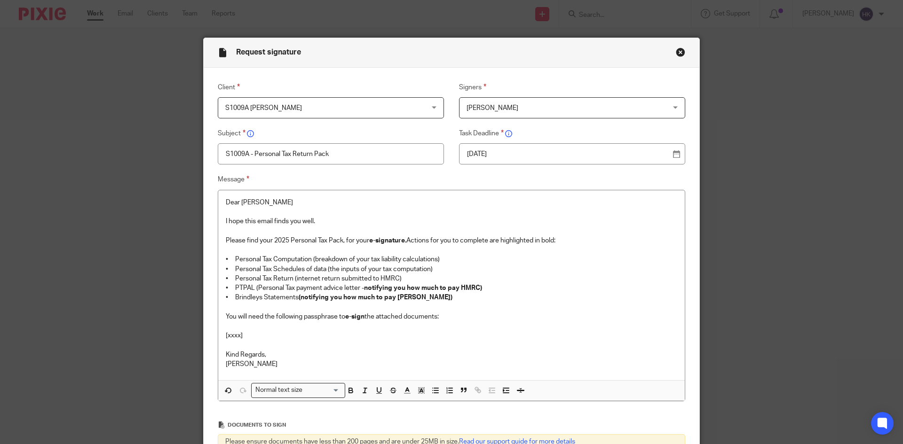
click at [247, 338] on p "[xxxx]" at bounding box center [451, 335] width 451 height 9
drag, startPoint x: 315, startPoint y: 336, endPoint x: 222, endPoint y: 337, distance: 93.1
click at [226, 337] on p "awesome-white-satin-moose" at bounding box center [451, 335] width 451 height 9
click at [284, 396] on div "Normal text size Loading..." at bounding box center [298, 390] width 94 height 15
click at [290, 433] on li "Heading 2" at bounding box center [298, 431] width 93 height 12
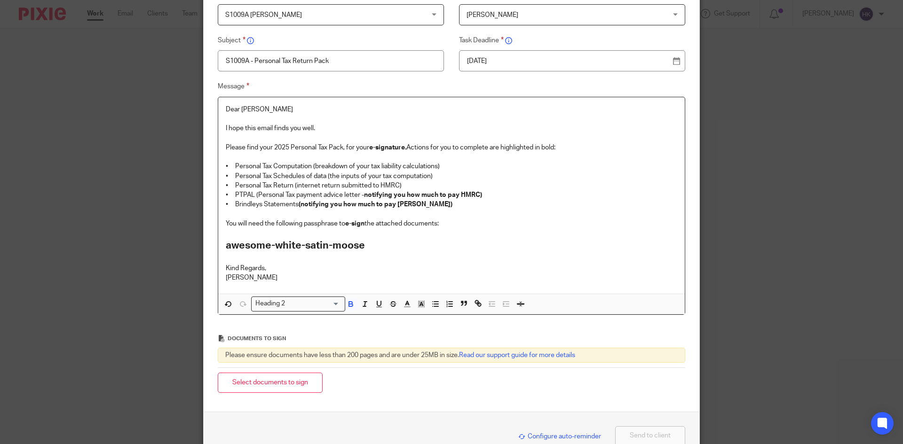
scroll to position [94, 0]
click at [385, 247] on h2 "awesome-white-satin-moose" at bounding box center [451, 245] width 451 height 16
click at [266, 390] on button "Select documents to sign" at bounding box center [270, 382] width 105 height 20
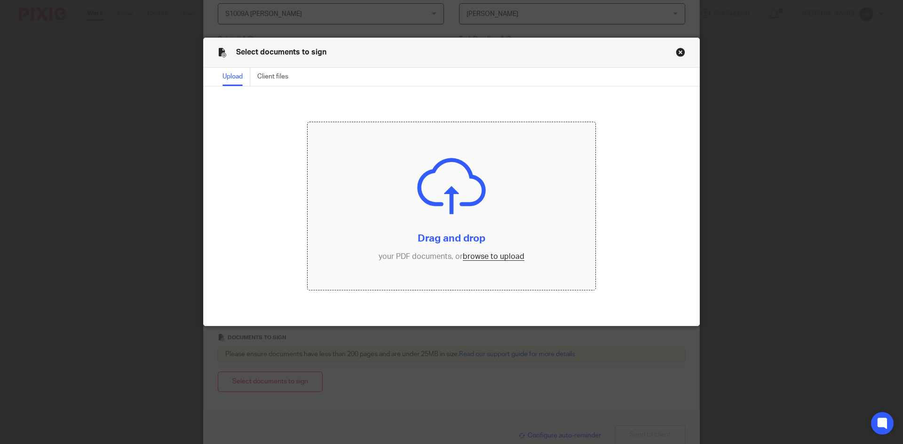
click at [476, 259] on input "file" at bounding box center [452, 206] width 288 height 168
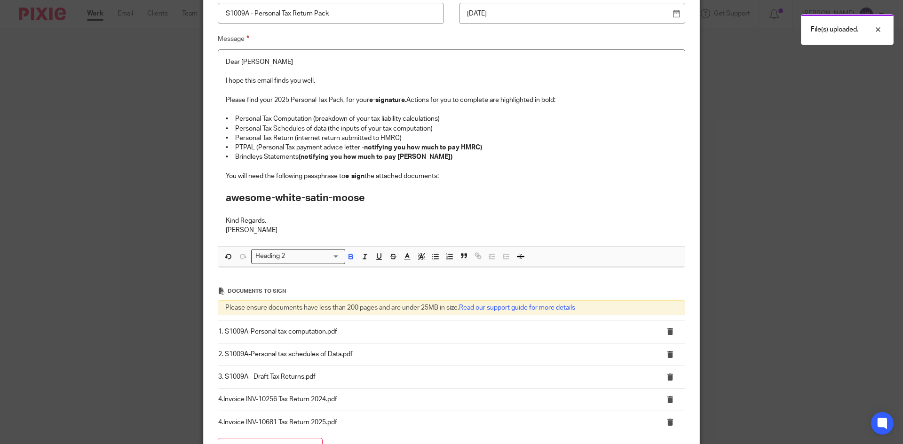
scroll to position [261, 0]
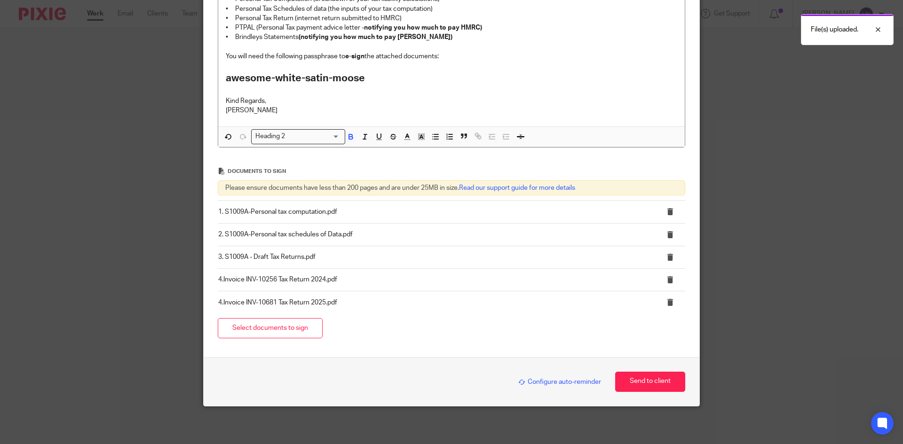
click at [562, 384] on span "Configure auto-reminder" at bounding box center [559, 382] width 83 height 7
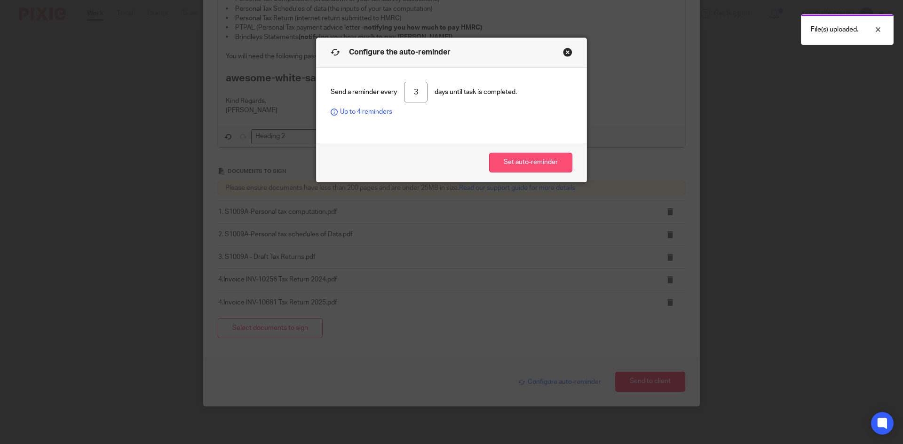
click at [504, 161] on button "Set auto-reminder" at bounding box center [530, 163] width 83 height 20
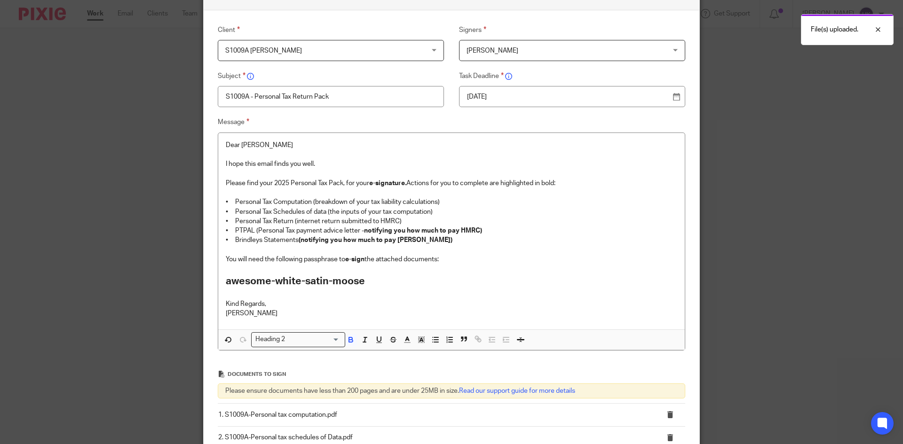
scroll to position [25, 0]
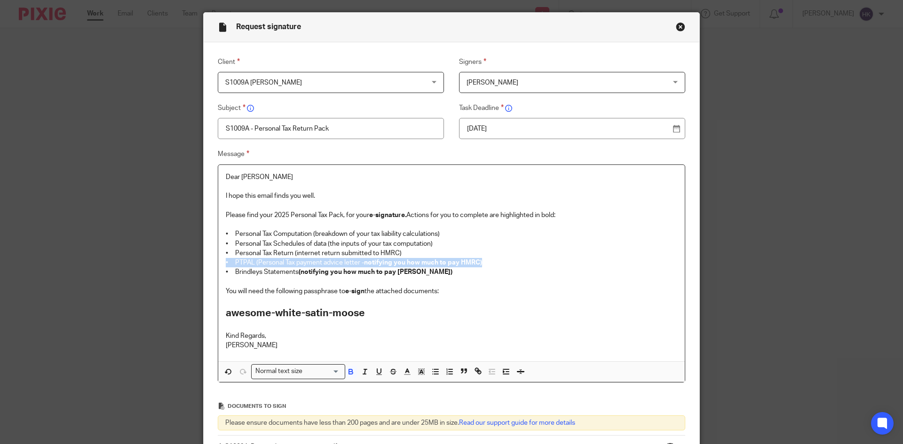
drag, startPoint x: 483, startPoint y: 261, endPoint x: 219, endPoint y: 264, distance: 264.8
click at [219, 264] on div "Dear Mandip I hope this email finds you well. Please find your 2025 Personal Ta…" at bounding box center [451, 263] width 467 height 197
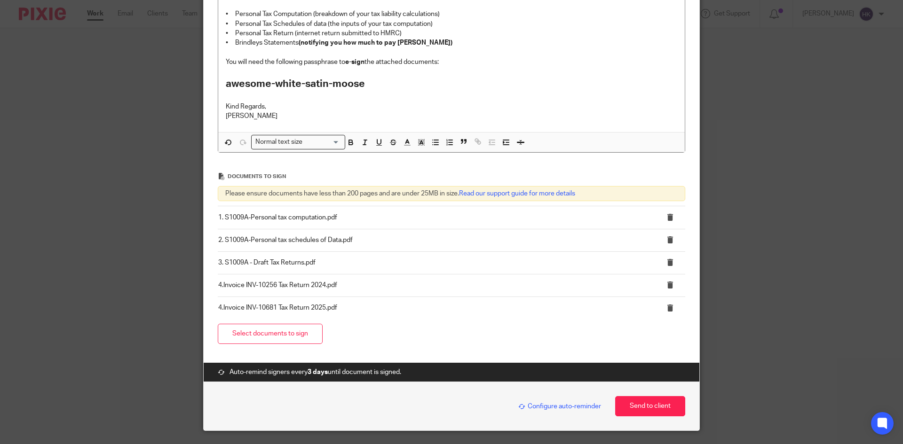
scroll to position [270, 0]
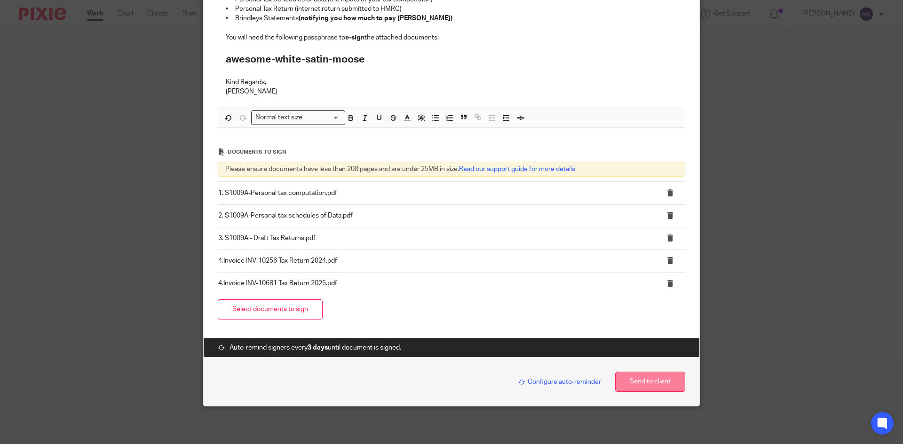
click at [656, 382] on button "Send to client" at bounding box center [650, 382] width 70 height 20
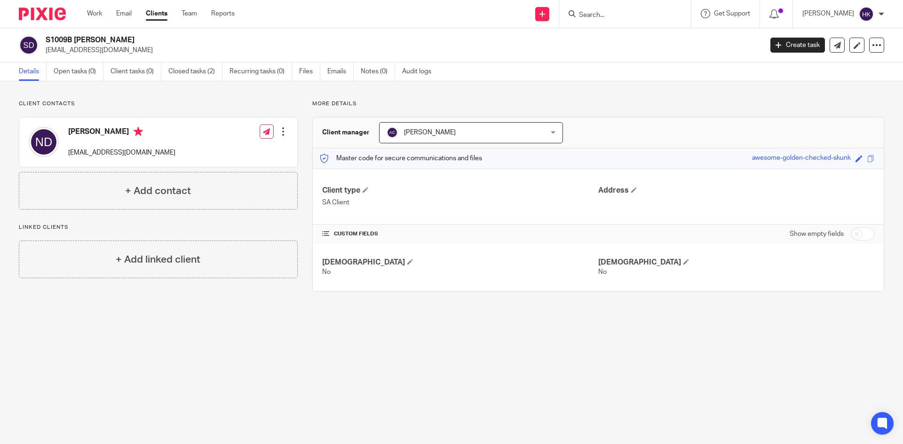
click at [862, 163] on div "Save awesome-golden-checked-skunk" at bounding box center [814, 158] width 125 height 11
click at [867, 159] on span at bounding box center [870, 158] width 7 height 7
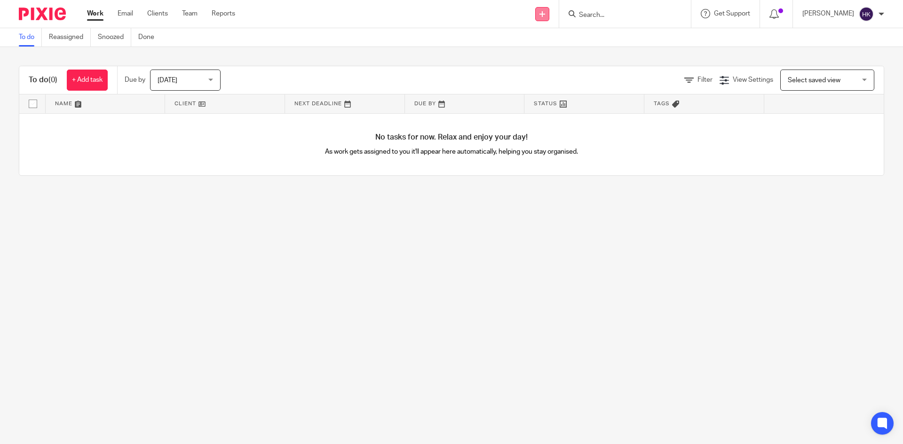
click at [548, 18] on link at bounding box center [542, 14] width 14 height 14
click at [538, 85] on link "Request signature" at bounding box center [552, 86] width 66 height 14
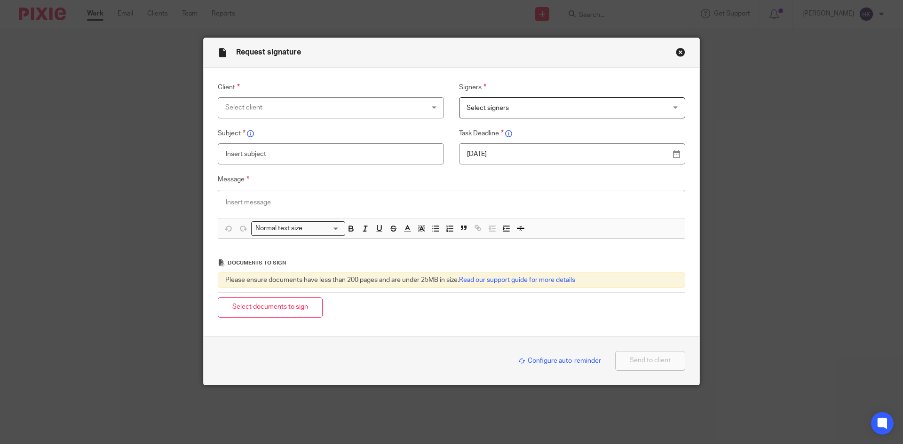
click at [263, 104] on div "Select client" at bounding box center [312, 108] width 175 height 20
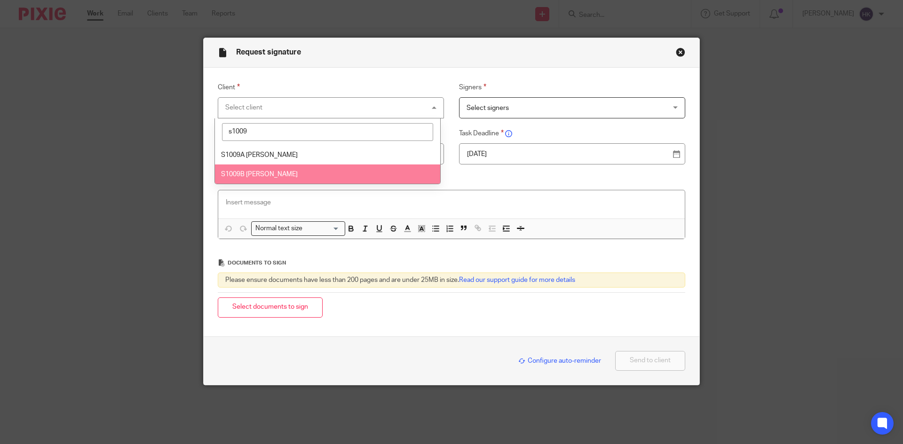
type input "s1009"
click at [283, 178] on li "S1009B [PERSON_NAME]" at bounding box center [327, 174] width 225 height 19
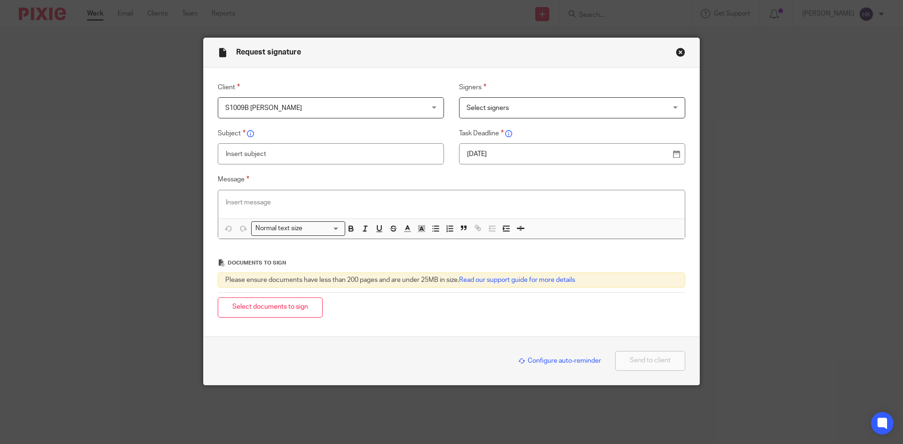
click at [515, 108] on span "Select signers" at bounding box center [554, 108] width 175 height 20
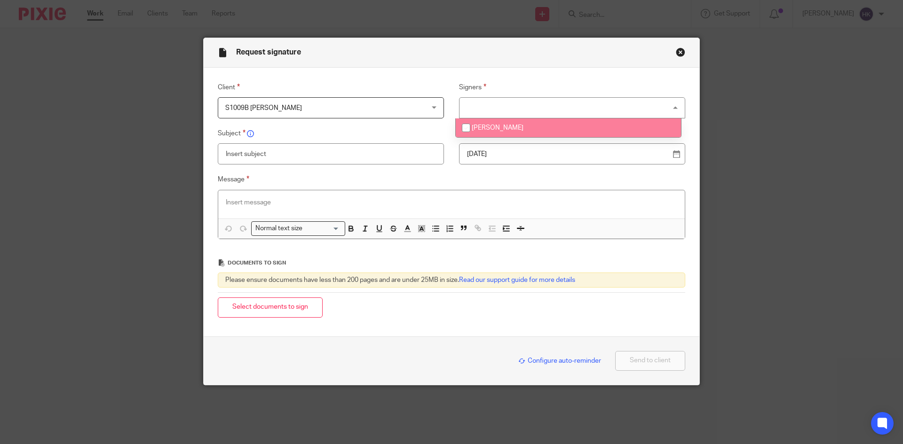
click at [527, 133] on li "Navdeep Kaur Dulay" at bounding box center [568, 128] width 225 height 19
checkbox input "true"
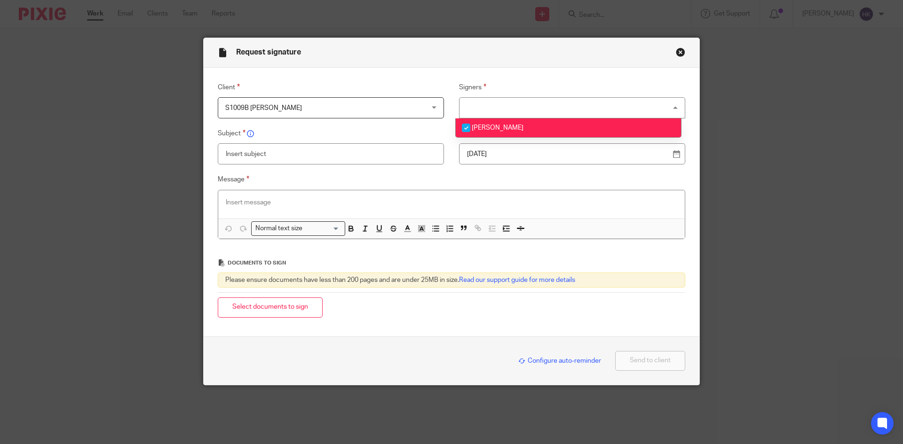
click at [528, 151] on p "23 Sep 2025" at bounding box center [568, 154] width 203 height 9
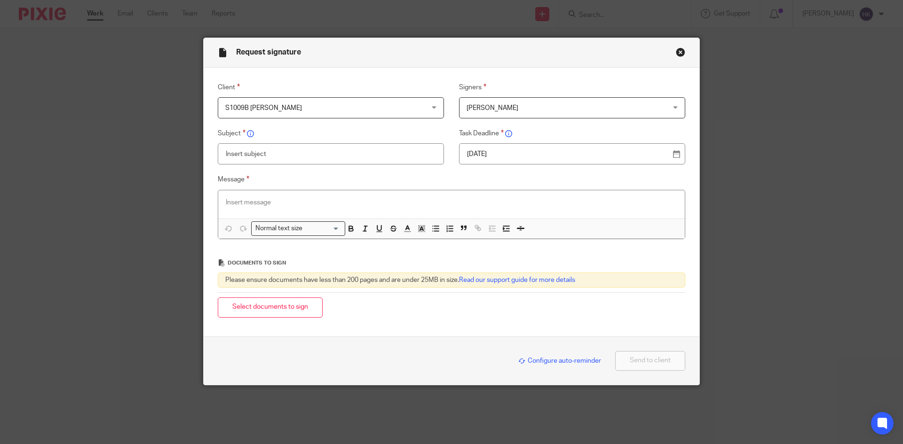
click at [279, 154] on input "text" at bounding box center [331, 153] width 226 height 21
click at [280, 155] on input "S1009B - Personal tax Return Pack" at bounding box center [331, 153] width 226 height 21
type input "S1009B - Personal Tax Return Pack"
click at [253, 199] on p at bounding box center [451, 202] width 451 height 9
paste div
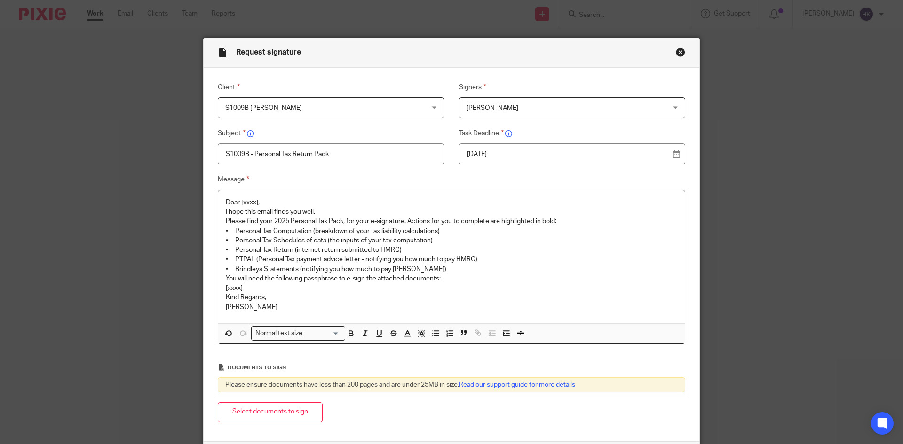
click at [263, 199] on p "Dear [xxxx]," at bounding box center [451, 202] width 451 height 9
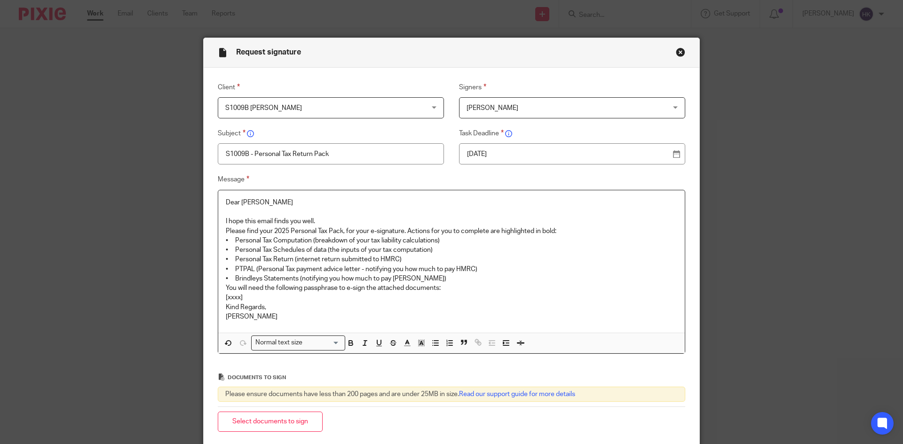
click at [311, 222] on p "I hope this email finds you well." at bounding box center [451, 221] width 451 height 9
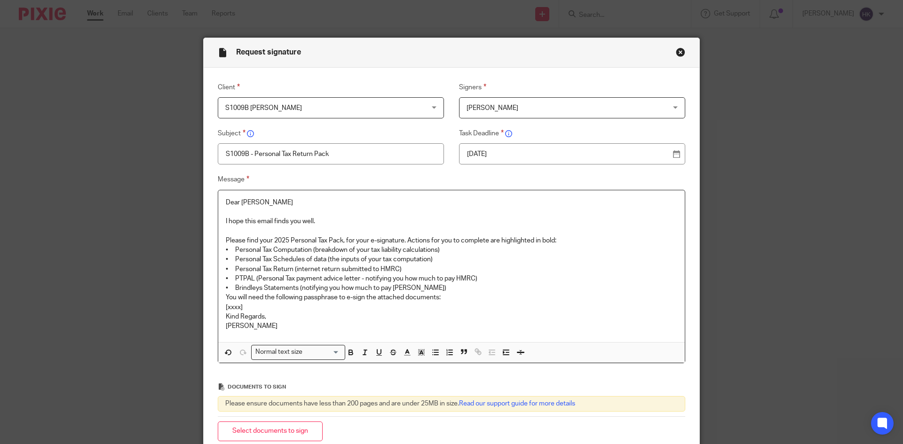
click at [561, 243] on p "Please find your 2025 Personal Tax Pack, for your e-signature. Actions for you …" at bounding box center [451, 240] width 451 height 9
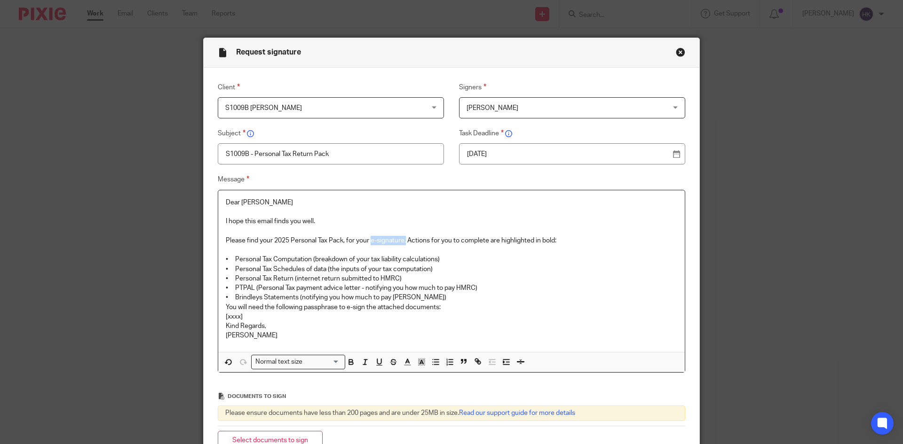
drag, startPoint x: 370, startPoint y: 240, endPoint x: 404, endPoint y: 241, distance: 33.9
click at [404, 241] on p "Please find your 2025 Personal Tax Pack, for your e-signature. Actions for you …" at bounding box center [451, 240] width 451 height 9
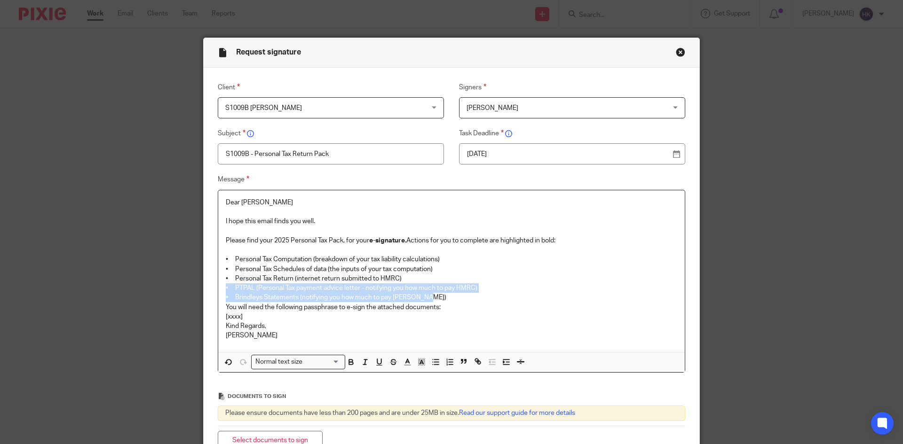
drag, startPoint x: 221, startPoint y: 289, endPoint x: 429, endPoint y: 297, distance: 208.0
click at [429, 297] on div "Dear Navdeep I hope this email finds you well. Please find your 2025 Personal T…" at bounding box center [451, 271] width 467 height 162
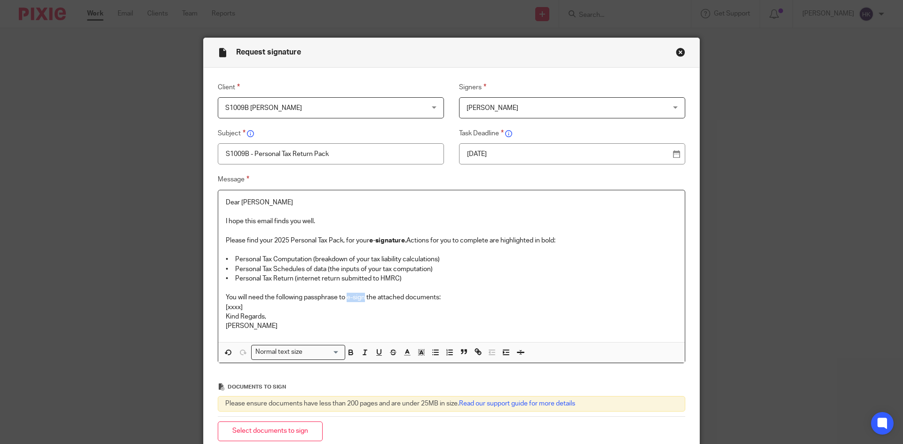
drag, startPoint x: 347, startPoint y: 297, endPoint x: 363, endPoint y: 300, distance: 16.3
click at [363, 300] on p "You will need the following passphrase to e-sign the attached documents:" at bounding box center [451, 297] width 451 height 9
click at [451, 296] on p "You will need the following passphrase to e-sign the attached documents:" at bounding box center [451, 297] width 451 height 9
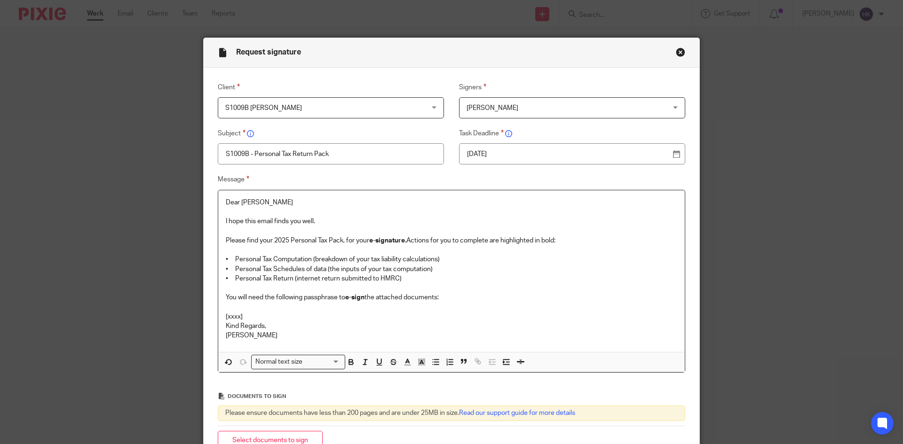
click at [248, 319] on p "[xxxx]" at bounding box center [451, 316] width 451 height 9
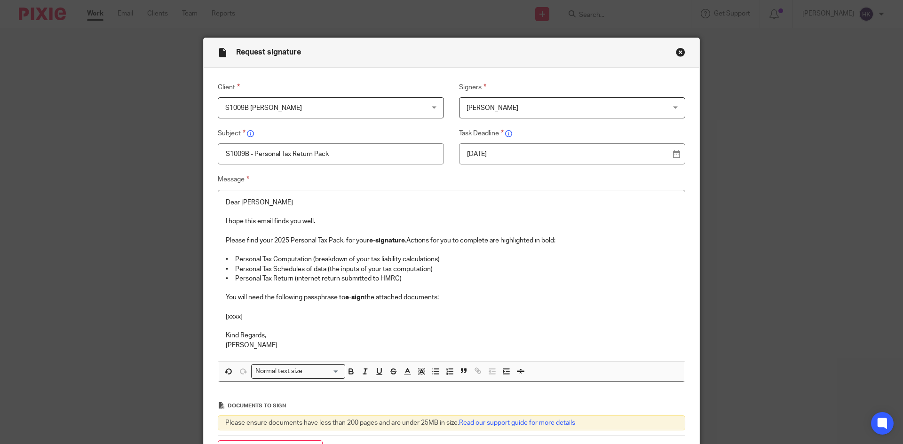
click at [250, 319] on p "[xxxx]" at bounding box center [451, 316] width 451 height 9
drag, startPoint x: 332, startPoint y: 316, endPoint x: 211, endPoint y: 317, distance: 121.8
click at [211, 317] on div "Message Dear Navdeep I hope this email finds you well. Please find your 2025 Pe…" at bounding box center [444, 278] width 482 height 208
click at [264, 376] on div "Normal text size" at bounding box center [296, 371] width 89 height 12
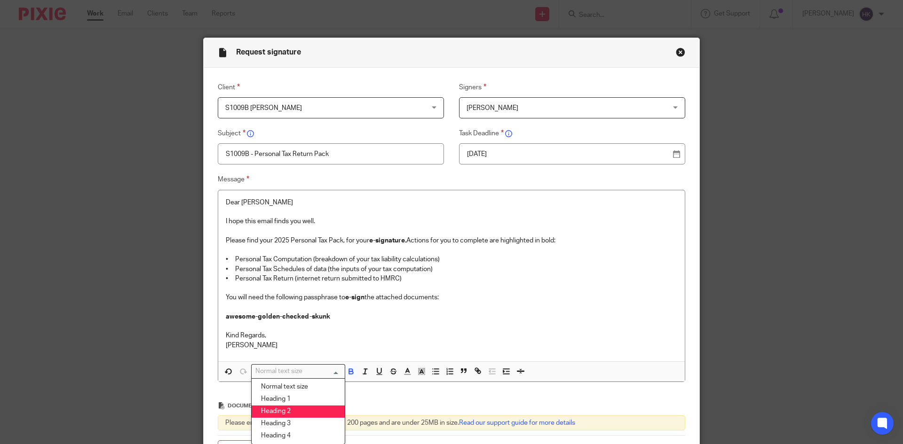
click at [280, 411] on li "Heading 2" at bounding box center [298, 412] width 93 height 12
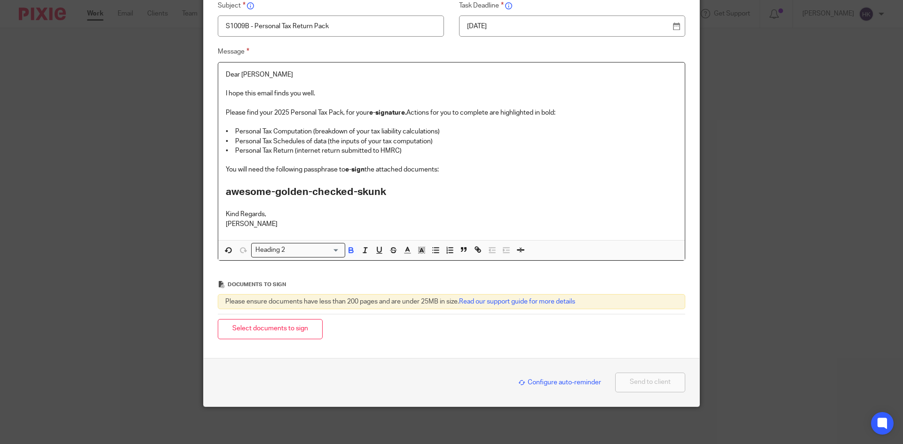
scroll to position [128, 0]
click at [273, 329] on button "Select documents to sign" at bounding box center [270, 329] width 105 height 20
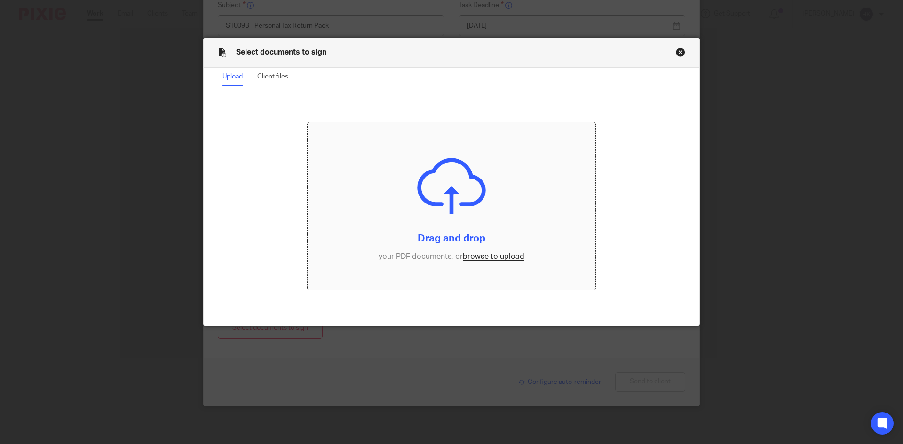
click at [474, 262] on input "file" at bounding box center [452, 206] width 288 height 168
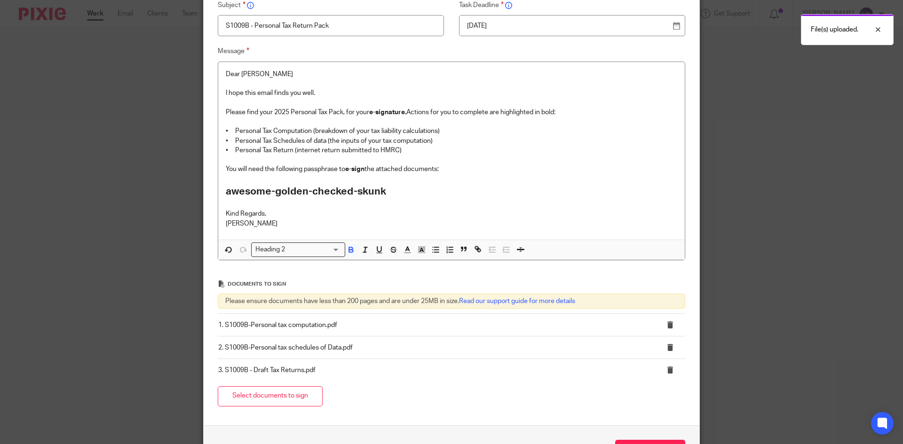
scroll to position [196, 0]
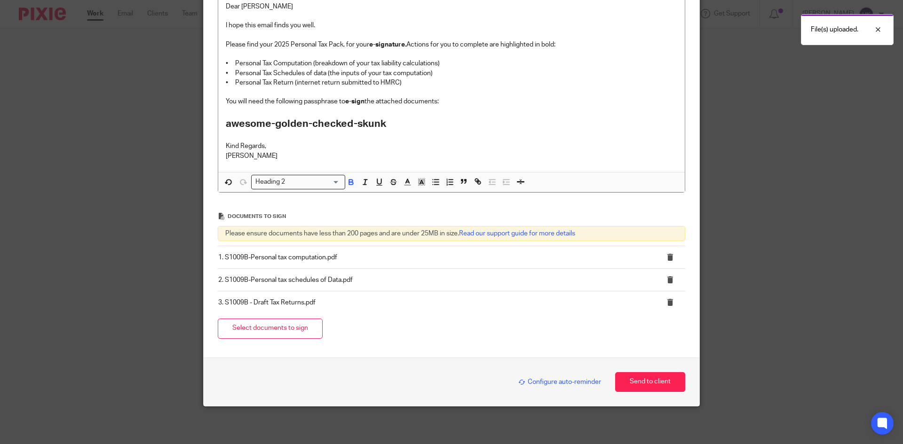
click at [543, 381] on span "Configure auto-reminder" at bounding box center [559, 382] width 83 height 7
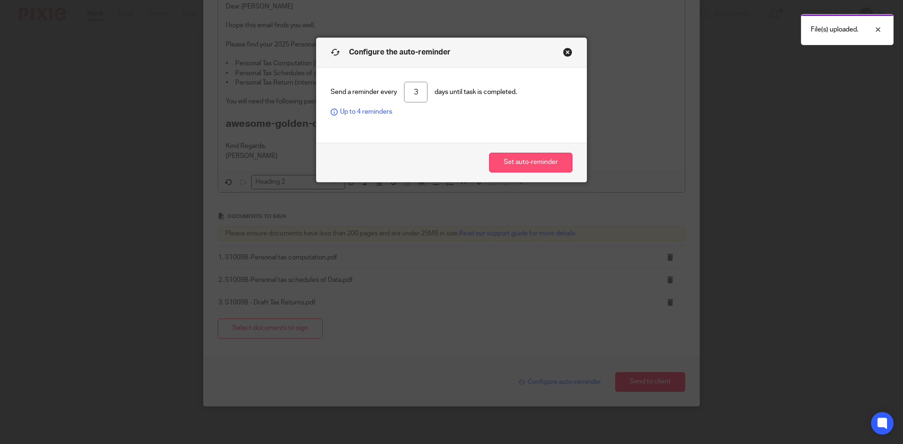
click at [514, 162] on button "Set auto-reminder" at bounding box center [530, 163] width 83 height 20
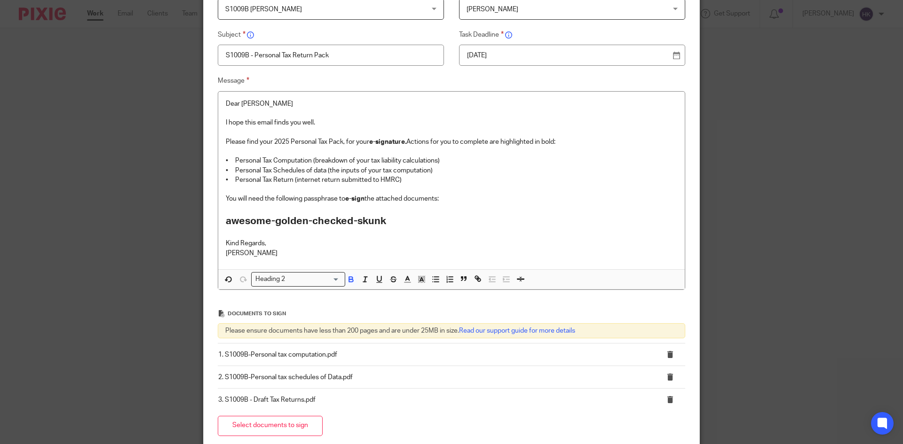
scroll to position [215, 0]
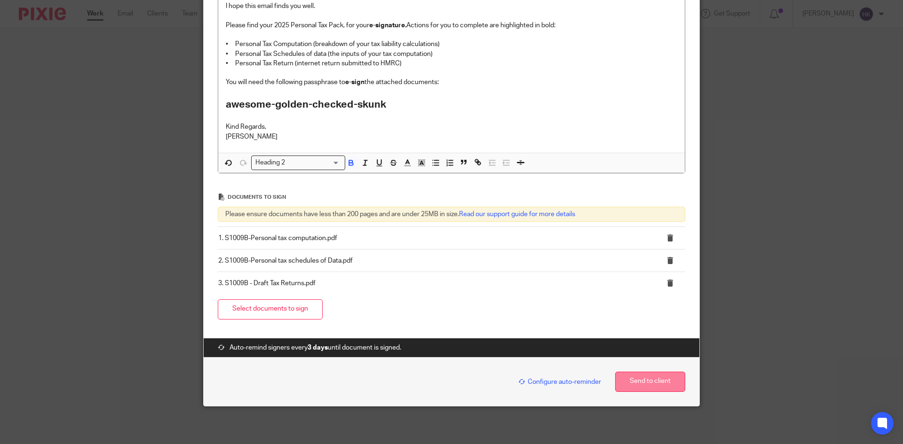
drag, startPoint x: 635, startPoint y: 383, endPoint x: 620, endPoint y: 380, distance: 14.8
click at [635, 383] on button "Send to client" at bounding box center [650, 382] width 70 height 20
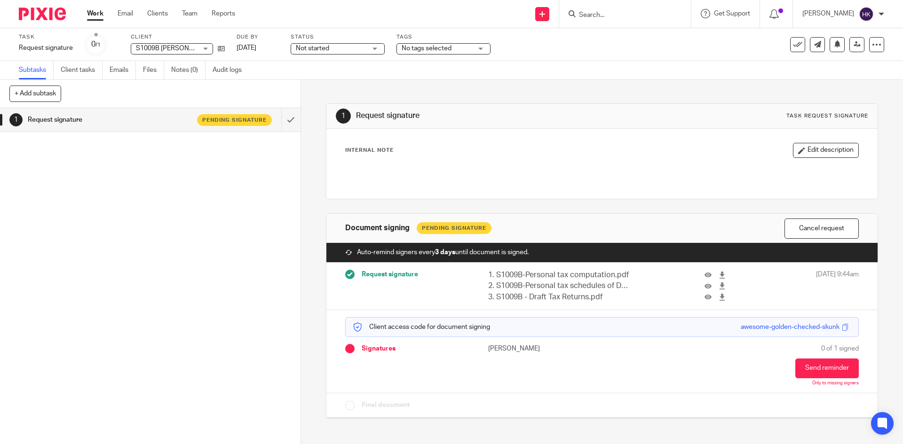
click at [594, 16] on input "Search" at bounding box center [620, 15] width 85 height 8
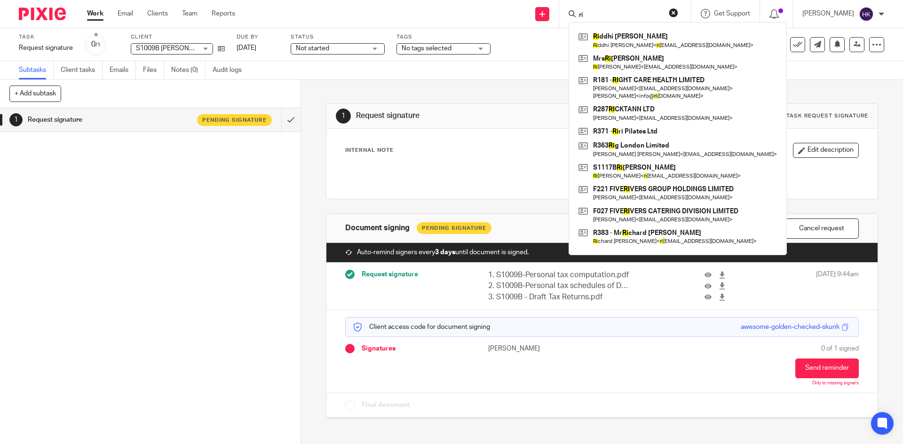
type input "r"
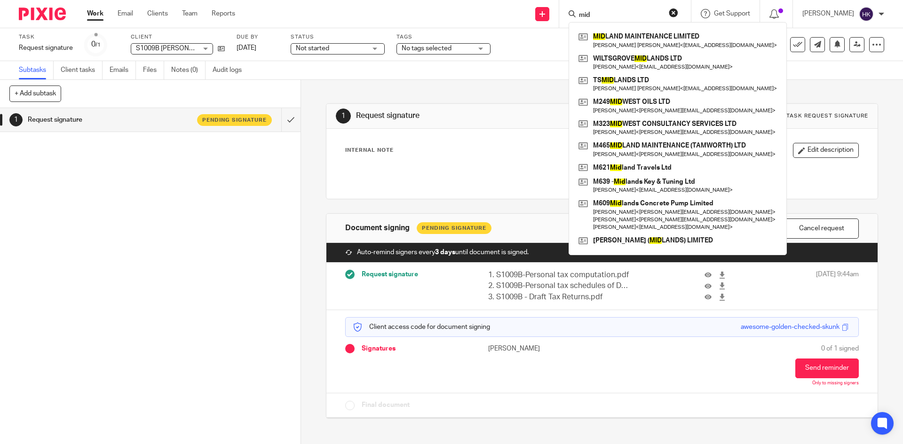
type input "mid"
click at [475, 21] on div "Send new email Create task Add client Request signature mid MID LAND MAINTENANC…" at bounding box center [576, 14] width 654 height 28
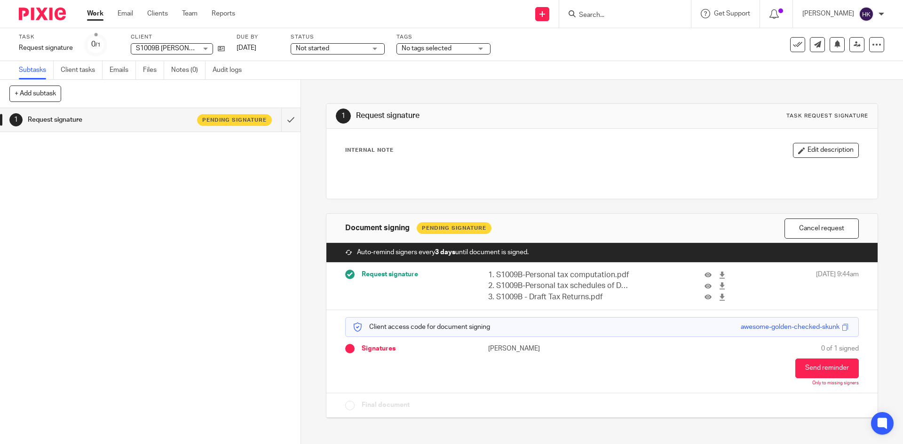
click at [646, 13] on input "Search" at bounding box center [620, 15] width 85 height 8
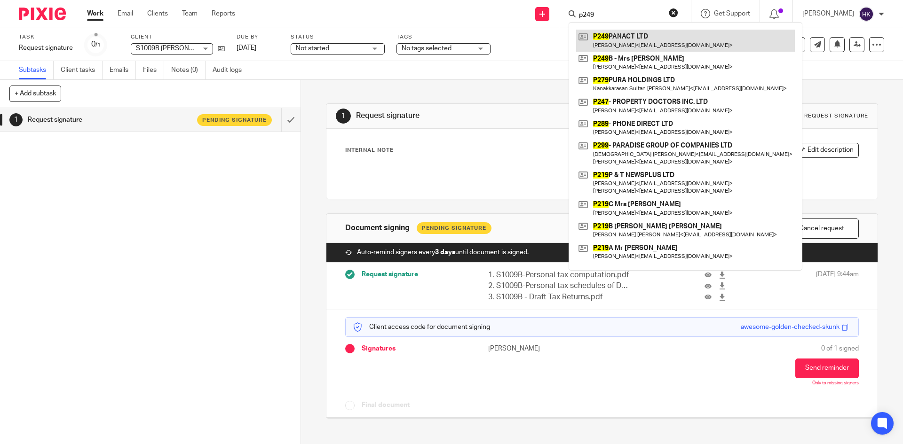
type input "p249"
click at [625, 48] on link at bounding box center [685, 41] width 219 height 22
